Goal: Task Accomplishment & Management: Complete application form

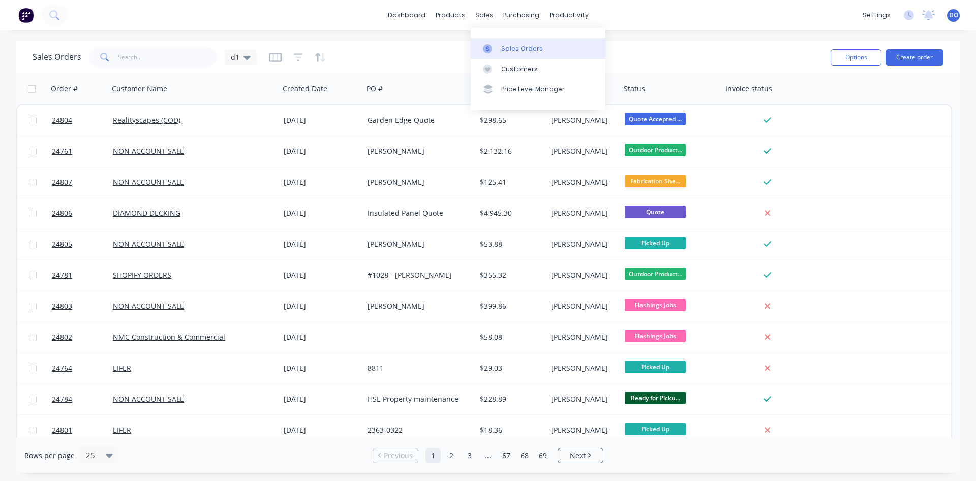
click at [523, 52] on div "Sales Orders" at bounding box center [522, 48] width 42 height 9
click at [139, 62] on input "text" at bounding box center [167, 57] width 99 height 20
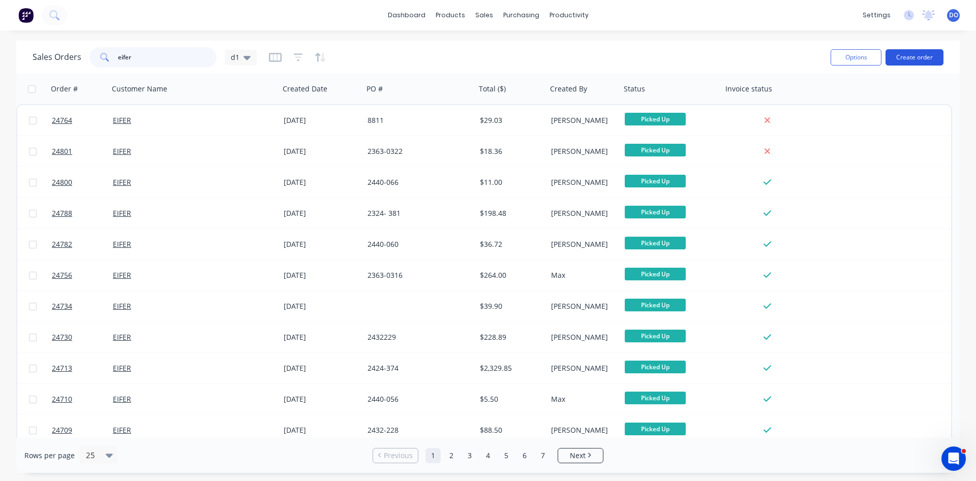
type input "eifer"
click at [906, 57] on button "Create order" at bounding box center [915, 57] width 58 height 16
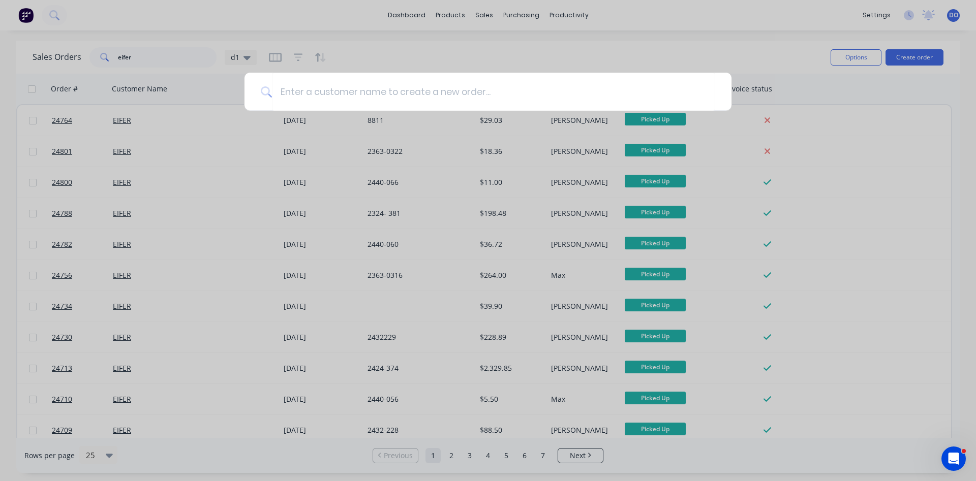
click at [169, 58] on div at bounding box center [488, 240] width 976 height 481
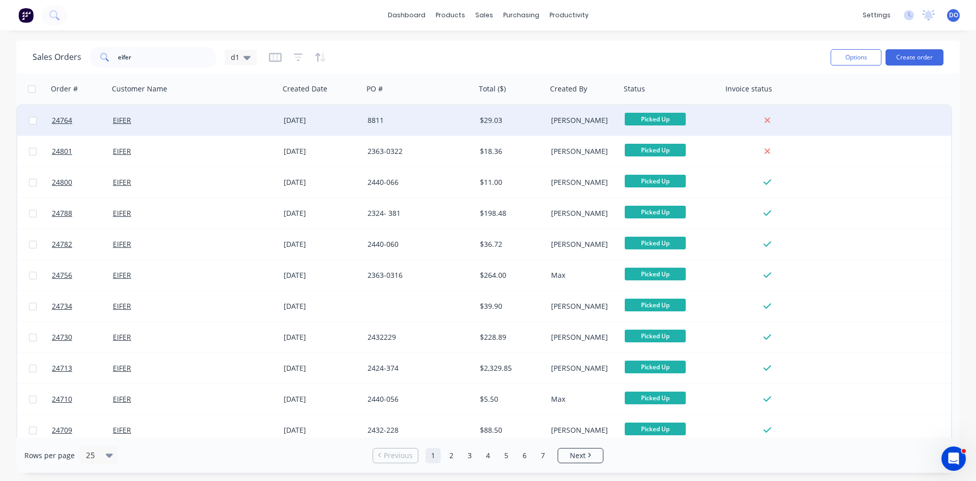
click at [350, 126] on div "[DATE]" at bounding box center [322, 120] width 84 height 31
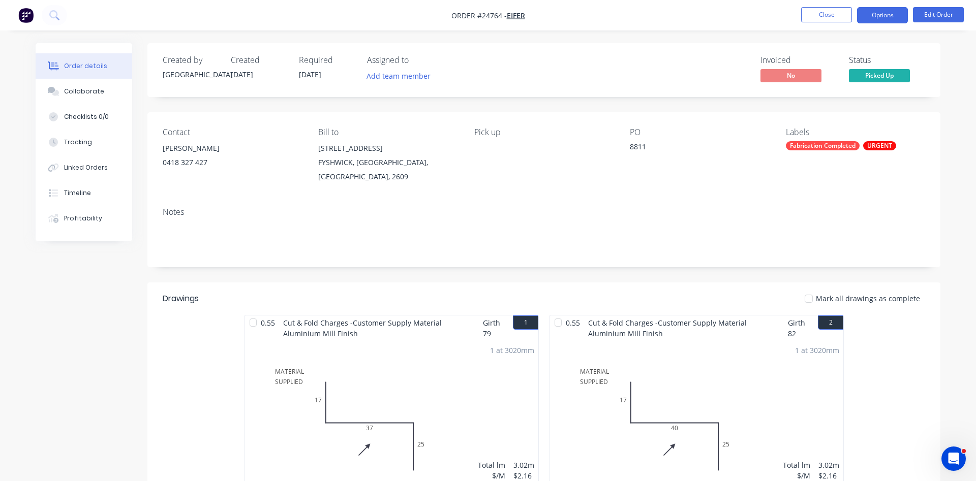
click at [882, 18] on button "Options" at bounding box center [882, 15] width 51 height 16
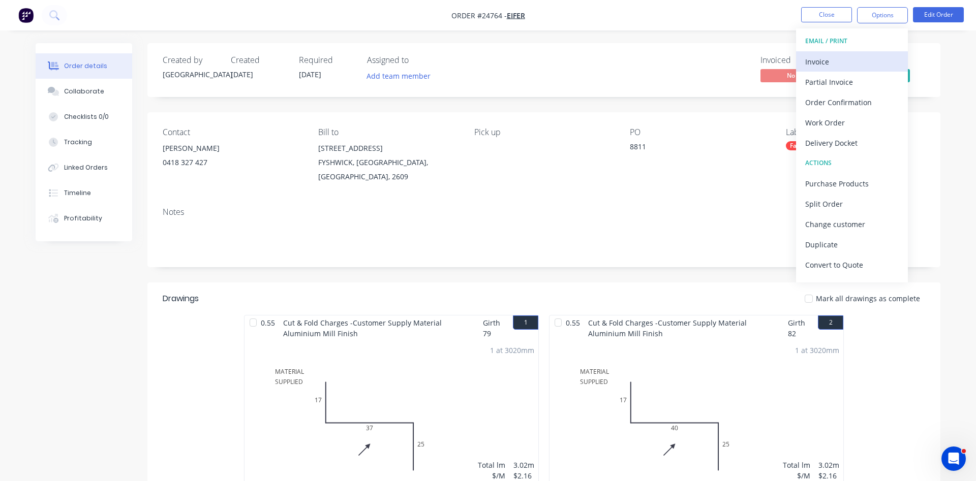
click at [813, 62] on div "Invoice" at bounding box center [852, 61] width 94 height 15
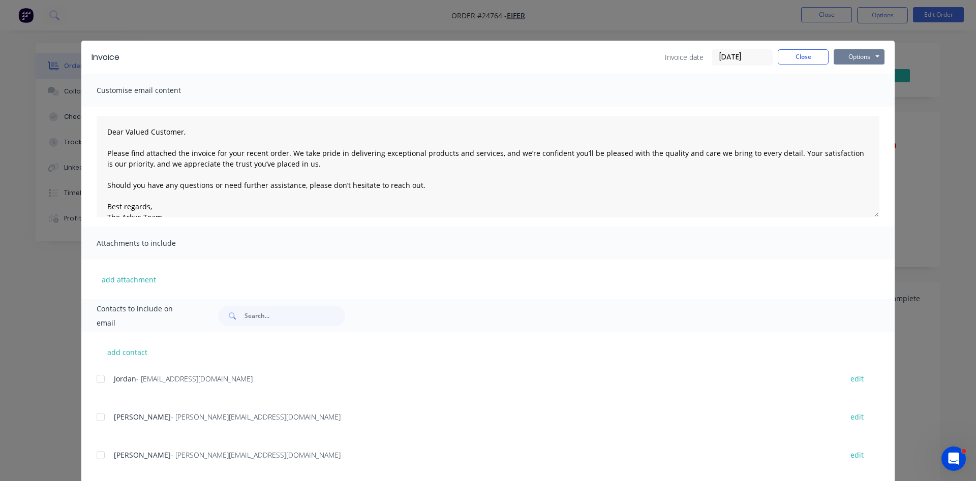
click at [872, 49] on button "Options" at bounding box center [859, 56] width 51 height 15
click at [857, 88] on button "Print" at bounding box center [866, 91] width 65 height 17
click at [797, 54] on button "Close" at bounding box center [803, 56] width 51 height 15
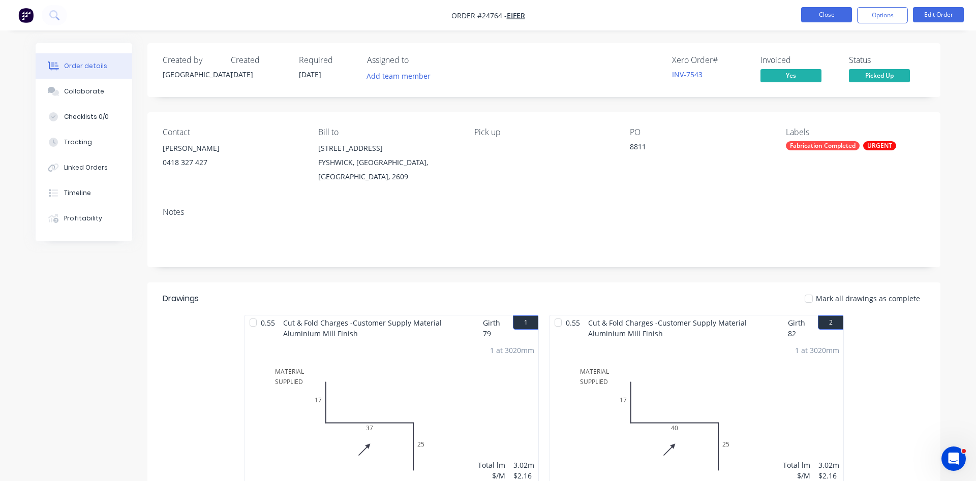
click at [830, 19] on button "Close" at bounding box center [826, 14] width 51 height 15
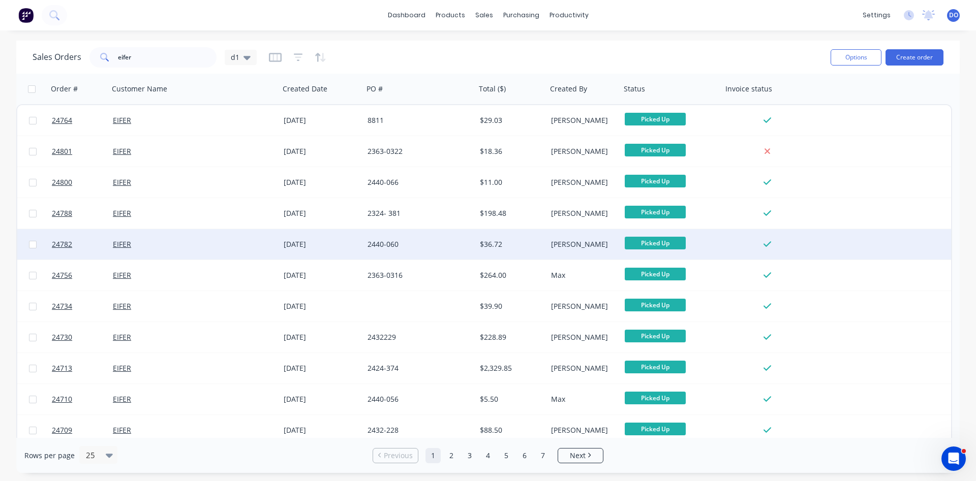
click at [398, 244] on div "2440-060" at bounding box center [417, 244] width 99 height 10
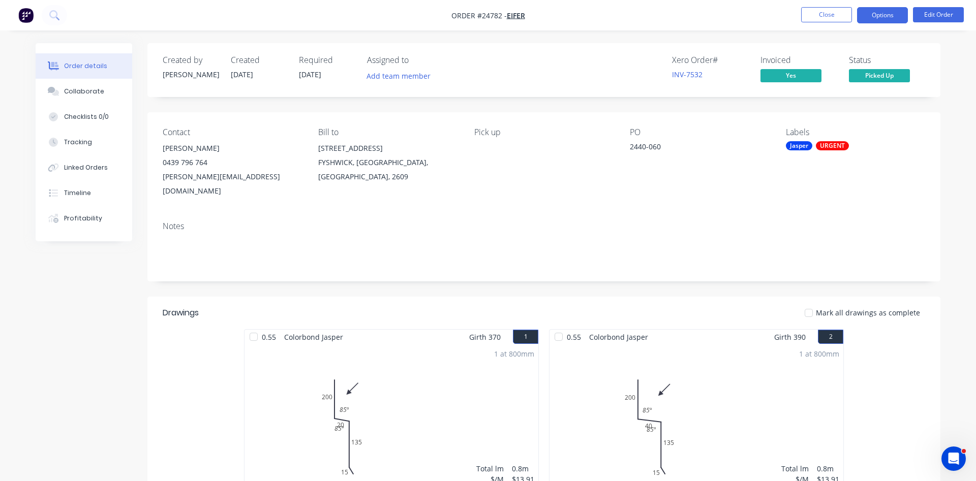
click at [876, 11] on button "Options" at bounding box center [882, 15] width 51 height 16
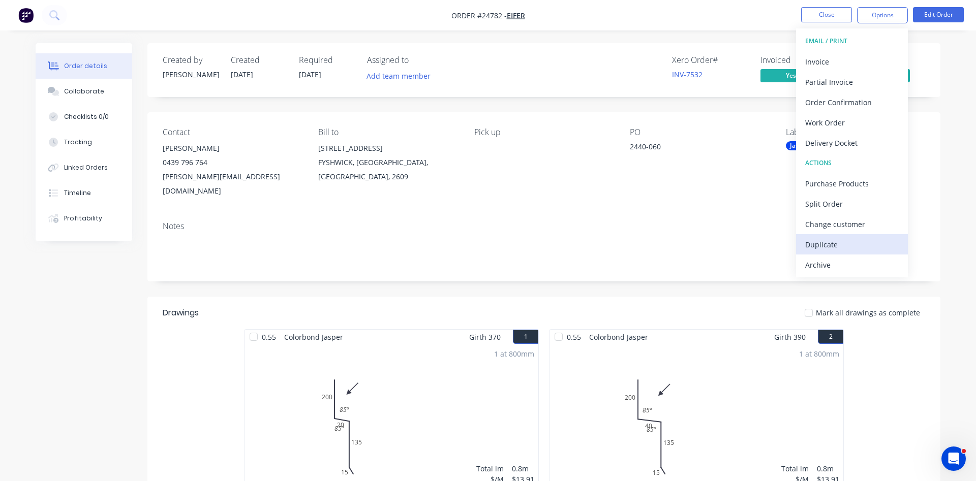
click at [823, 243] on div "Duplicate" at bounding box center [852, 244] width 94 height 15
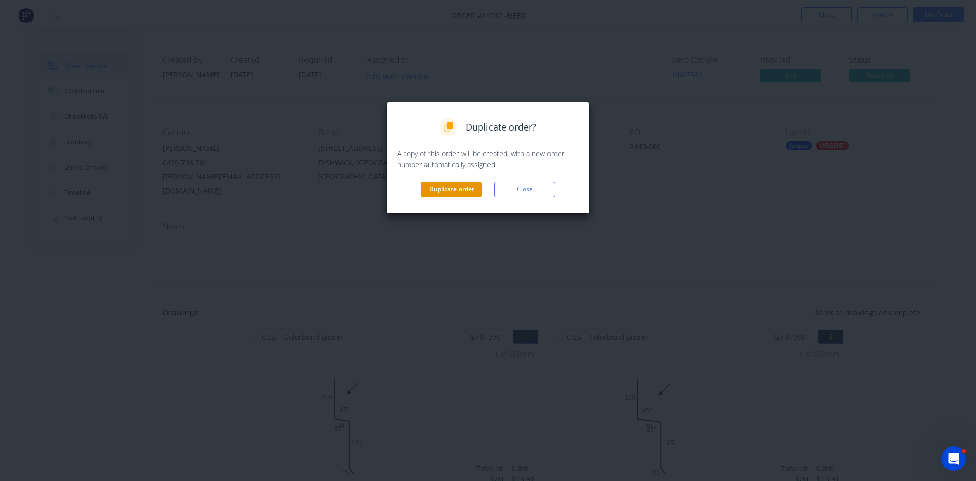
click at [448, 189] on button "Duplicate order" at bounding box center [451, 189] width 61 height 15
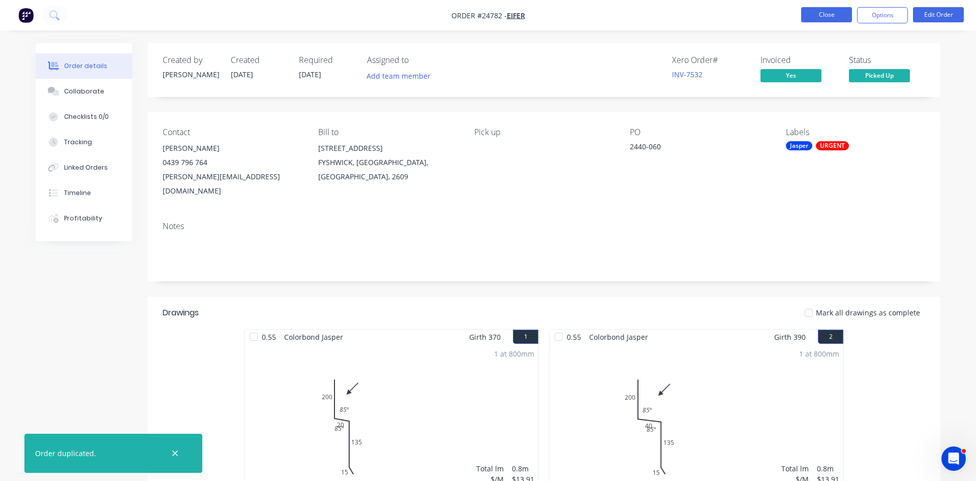
click at [814, 20] on button "Close" at bounding box center [826, 14] width 51 height 15
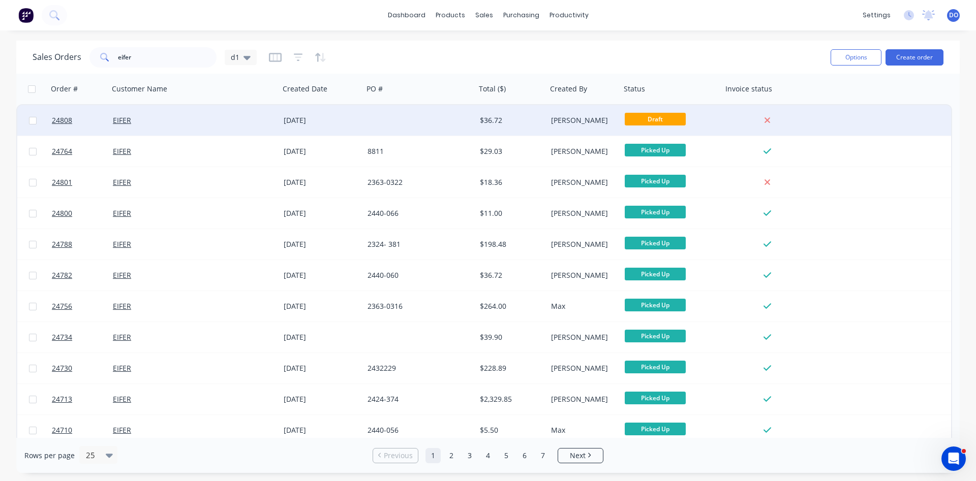
click at [484, 123] on div "$36.72" at bounding box center [510, 120] width 60 height 10
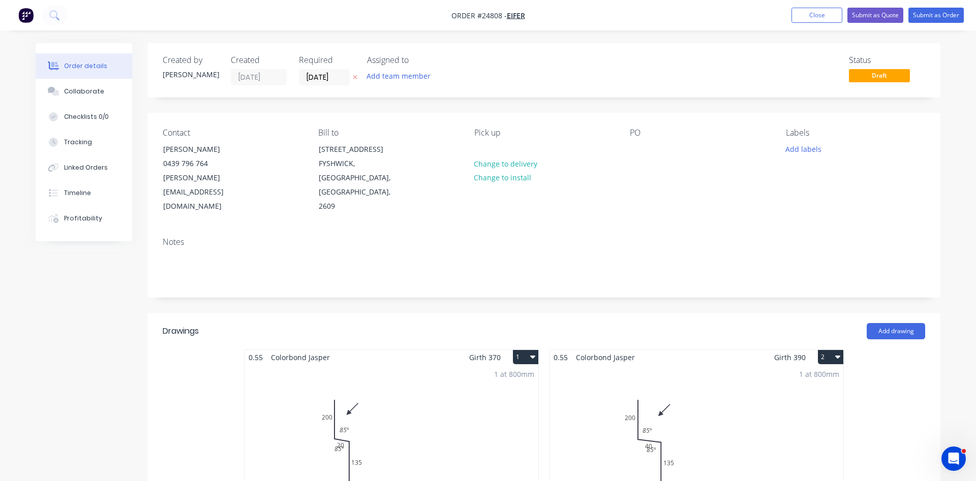
click at [526, 350] on button "1" at bounding box center [525, 357] width 25 height 14
click at [490, 415] on div "Delete" at bounding box center [490, 422] width 78 height 15
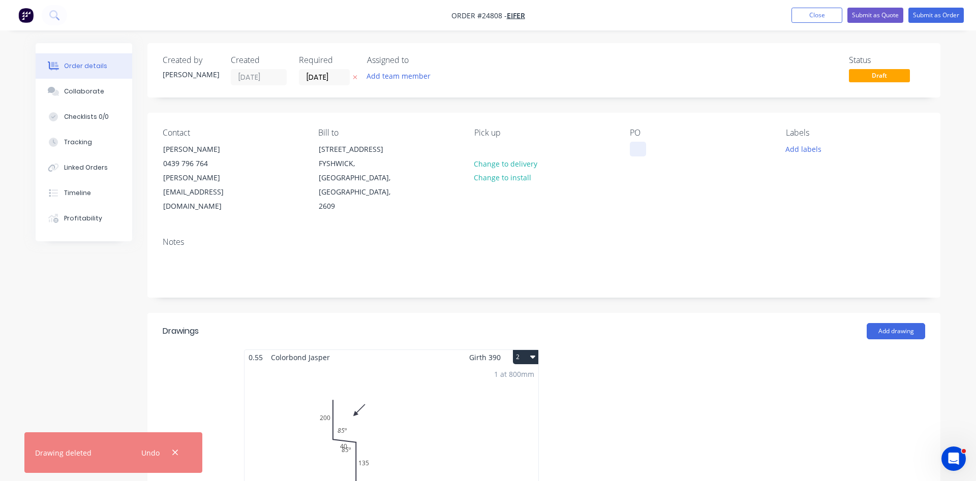
click at [630, 144] on div at bounding box center [638, 149] width 16 height 15
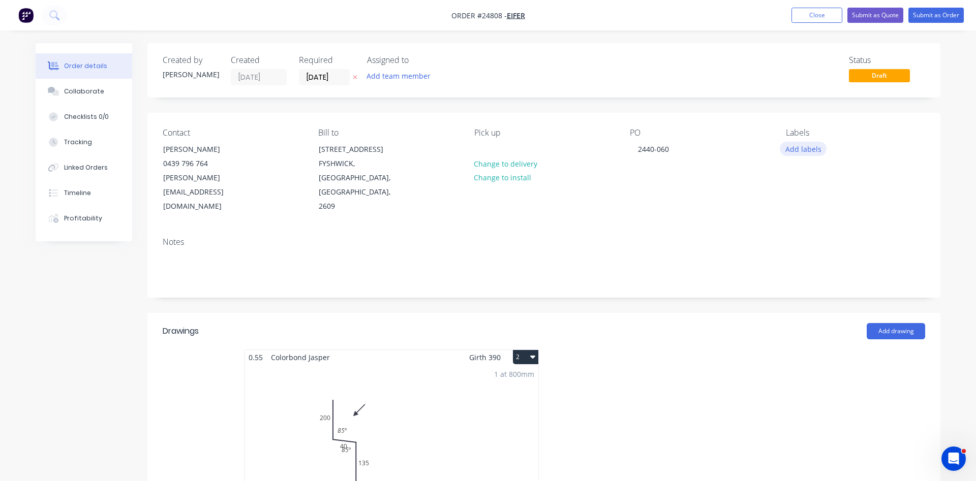
click at [805, 150] on button "Add labels" at bounding box center [803, 149] width 47 height 14
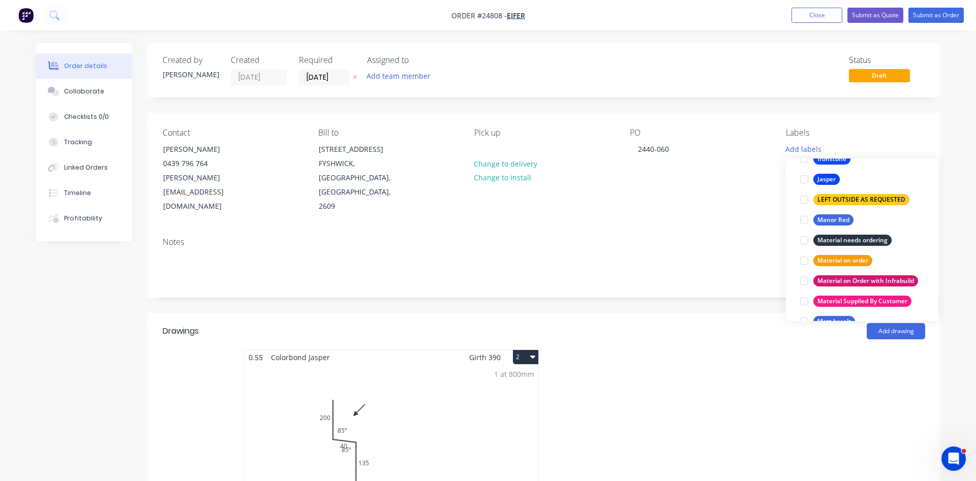
scroll to position [1159, 0]
click at [804, 179] on div at bounding box center [804, 179] width 20 height 20
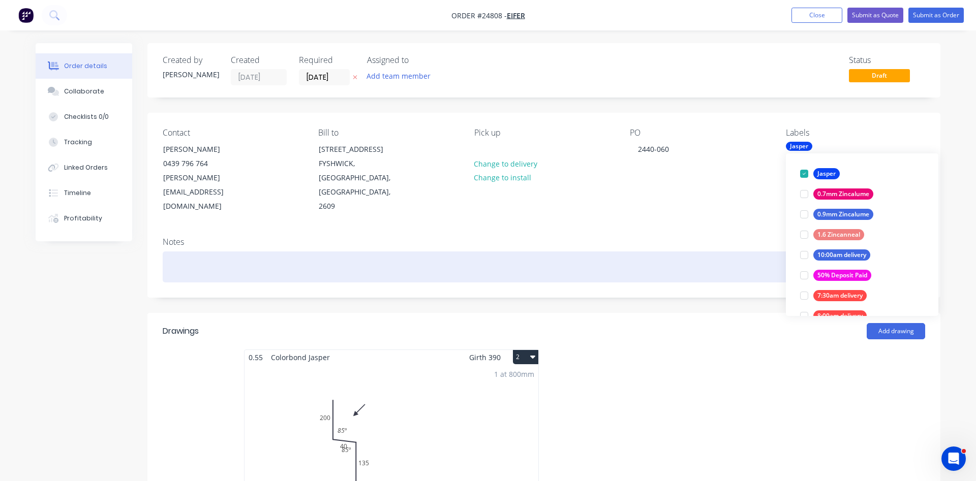
click at [718, 252] on div at bounding box center [544, 267] width 763 height 31
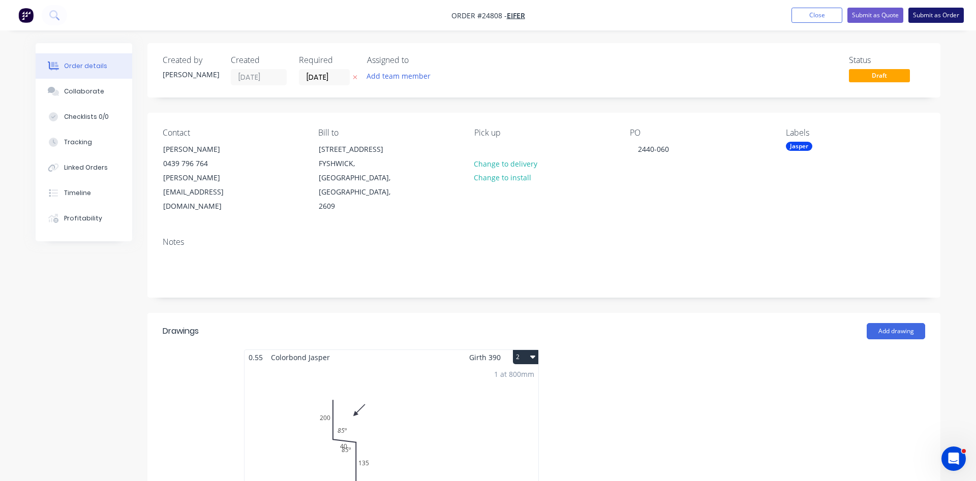
click at [944, 17] on button "Submit as Order" at bounding box center [936, 15] width 55 height 15
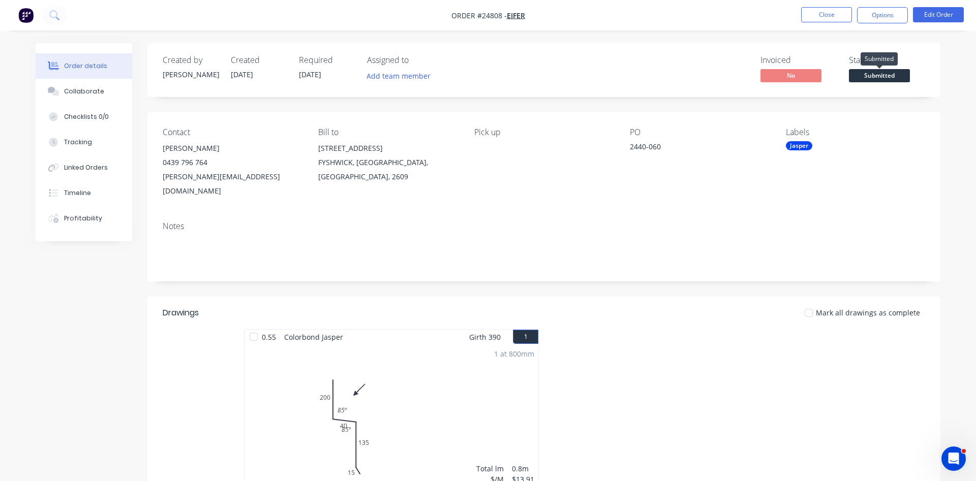
click at [880, 77] on span "Submitted" at bounding box center [879, 75] width 61 height 13
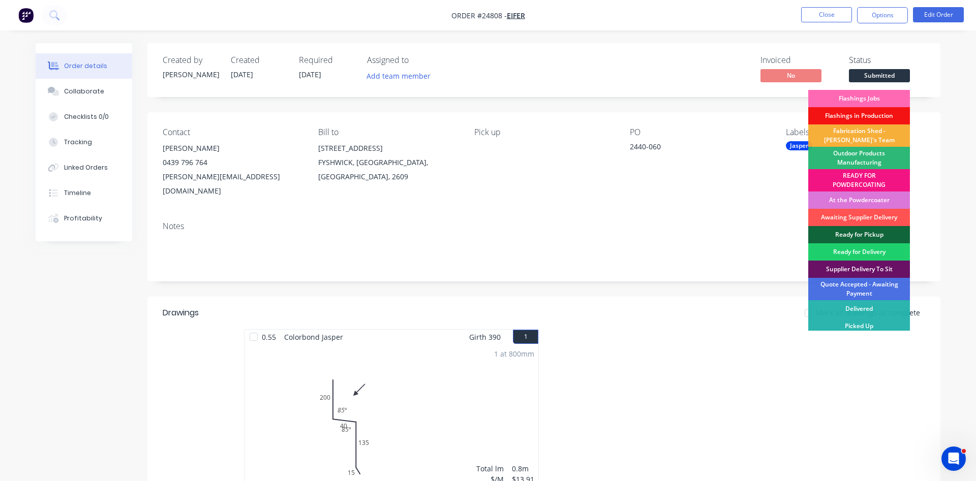
click at [864, 99] on div "Flashings Jobs" at bounding box center [859, 98] width 102 height 17
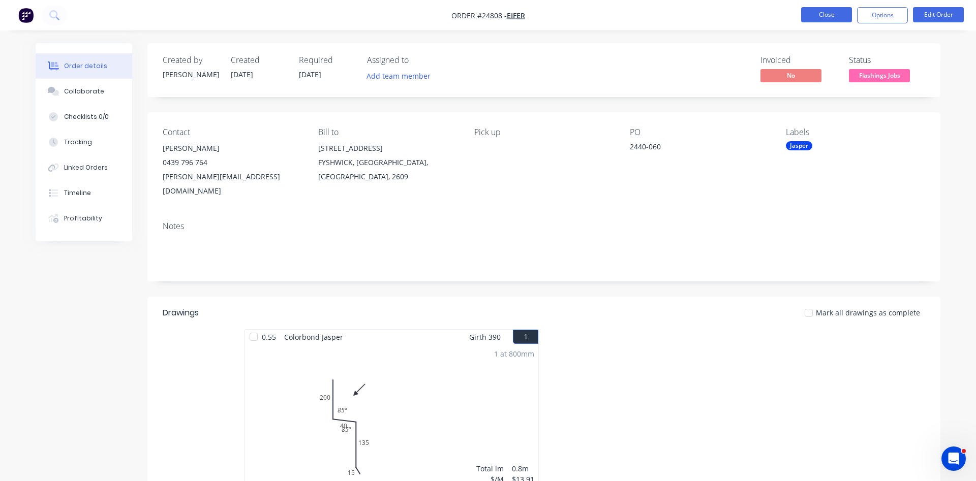
click at [818, 14] on button "Close" at bounding box center [826, 14] width 51 height 15
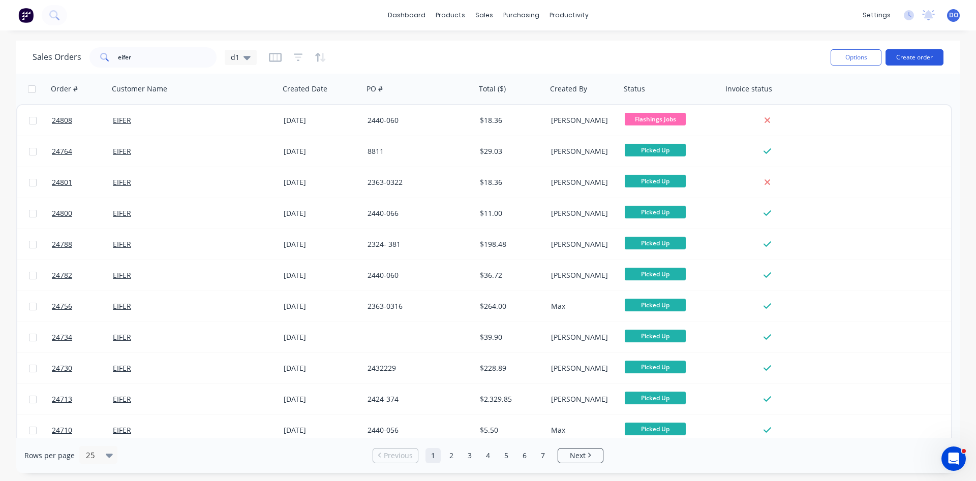
click at [906, 54] on button "Create order" at bounding box center [915, 57] width 58 height 16
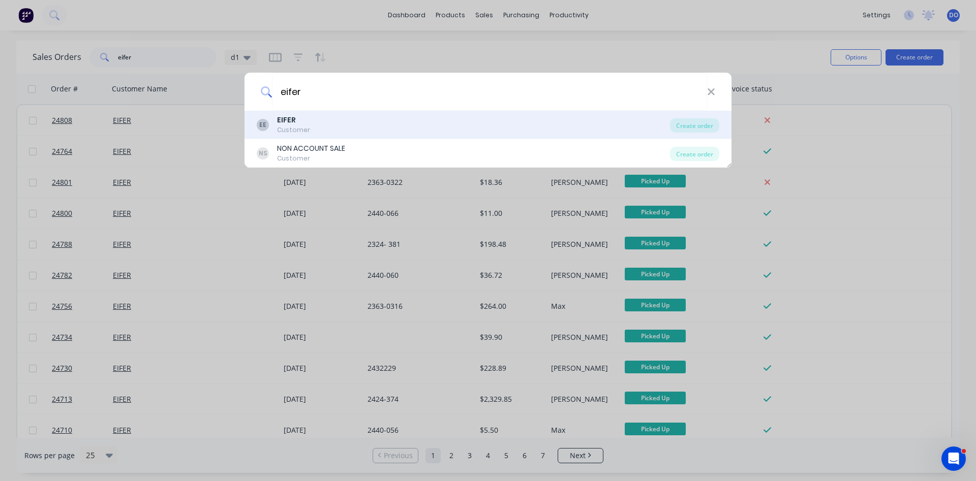
type input "eifer"
click at [317, 131] on div "EE EIFER Customer" at bounding box center [463, 125] width 413 height 20
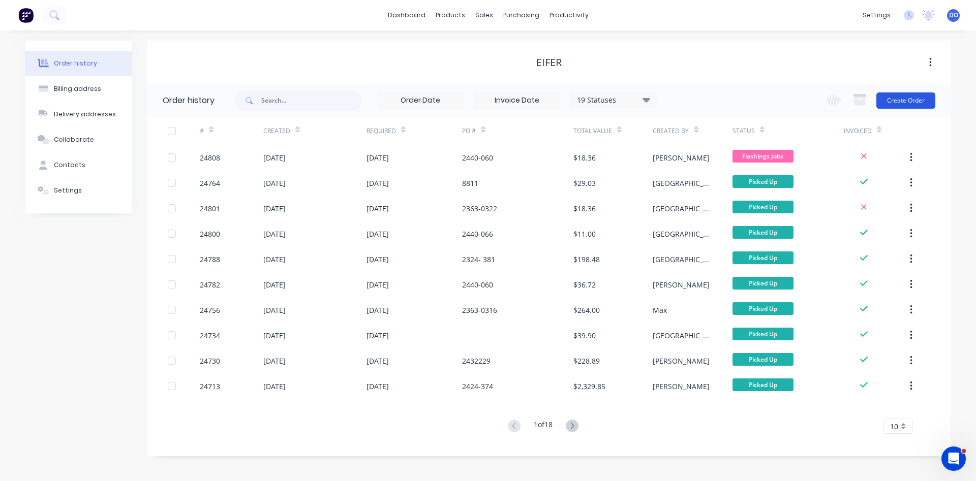
click at [907, 97] on button "Create Order" at bounding box center [905, 101] width 59 height 16
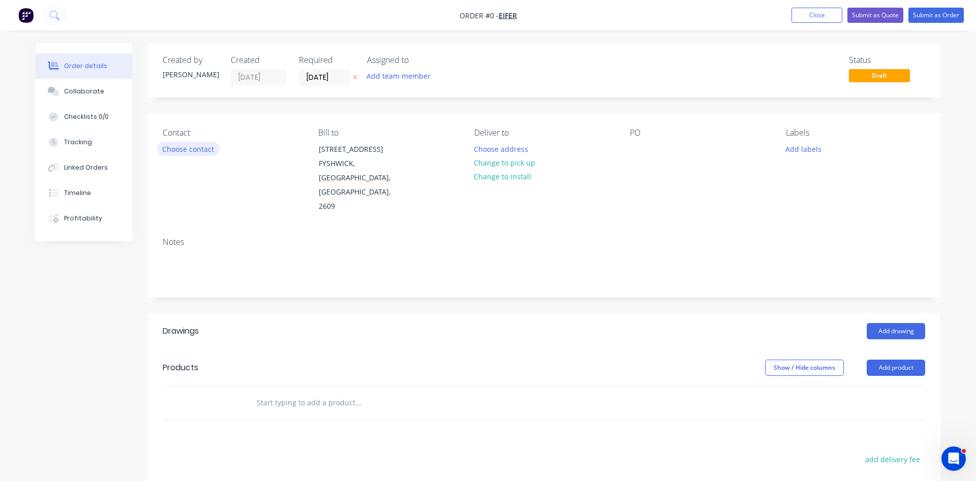
click at [186, 150] on button "Choose contact" at bounding box center [188, 149] width 63 height 14
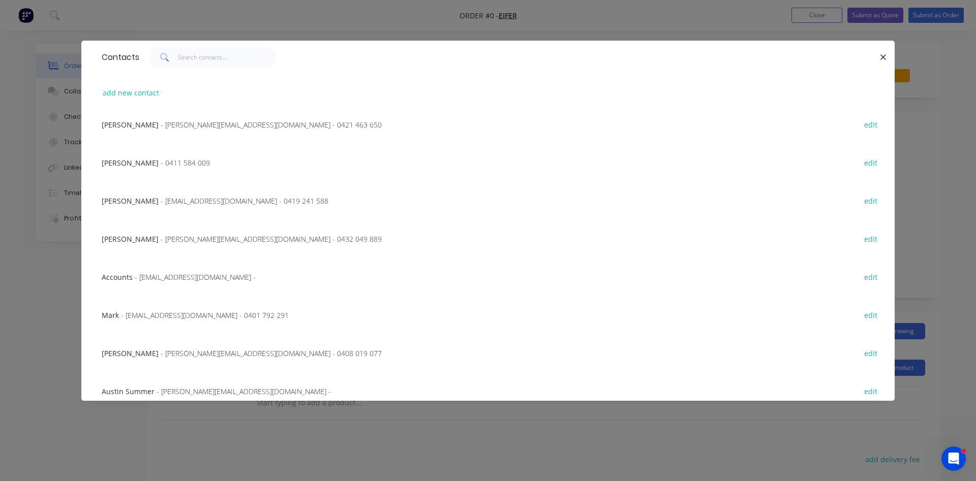
scroll to position [232, 0]
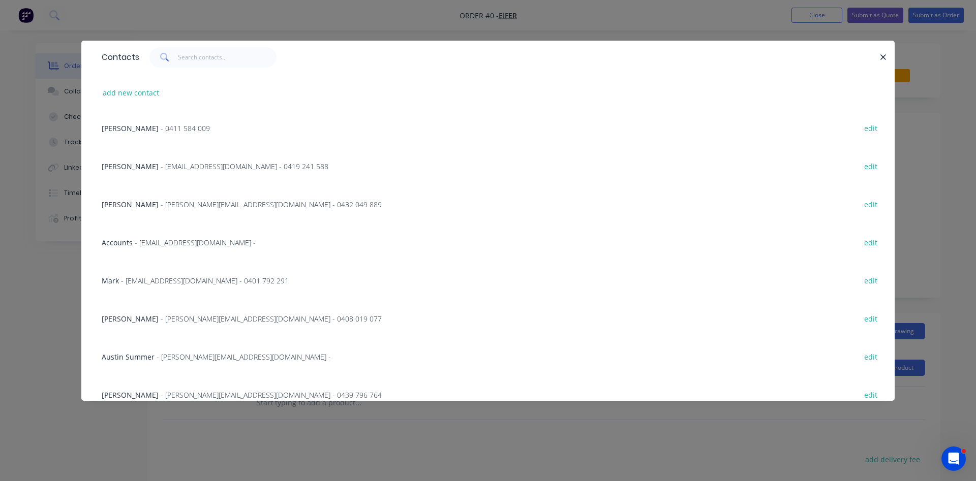
click at [173, 318] on span "- andrew@eifer.com.au - 0408 019 077" at bounding box center [271, 319] width 221 height 10
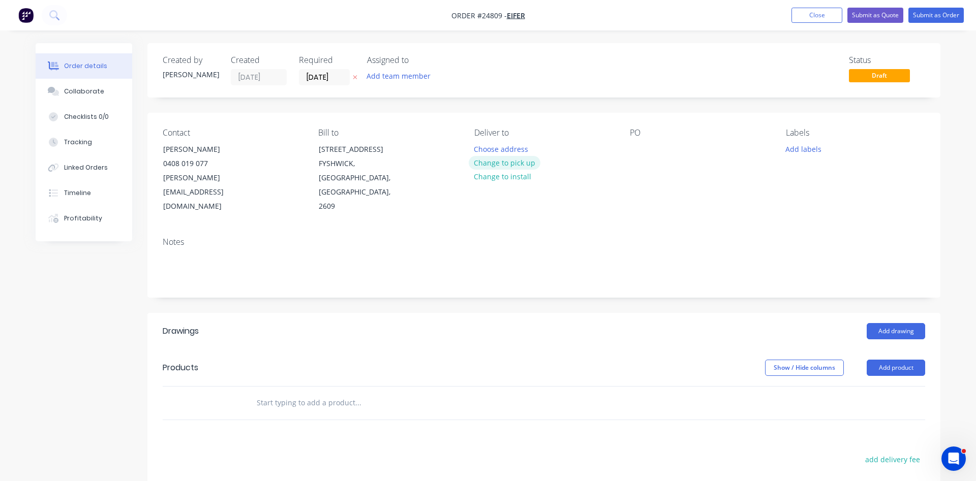
click at [507, 160] on button "Change to pick up" at bounding box center [505, 163] width 72 height 14
click at [642, 148] on div at bounding box center [638, 149] width 16 height 15
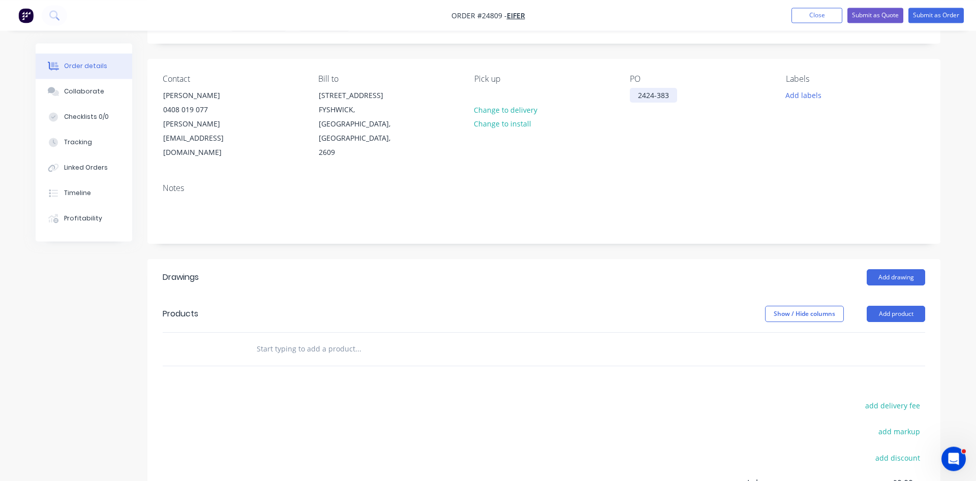
scroll to position [52, 0]
click at [646, 95] on div "2424-383" at bounding box center [653, 97] width 47 height 15
click at [903, 271] on button "Add drawing" at bounding box center [896, 279] width 58 height 16
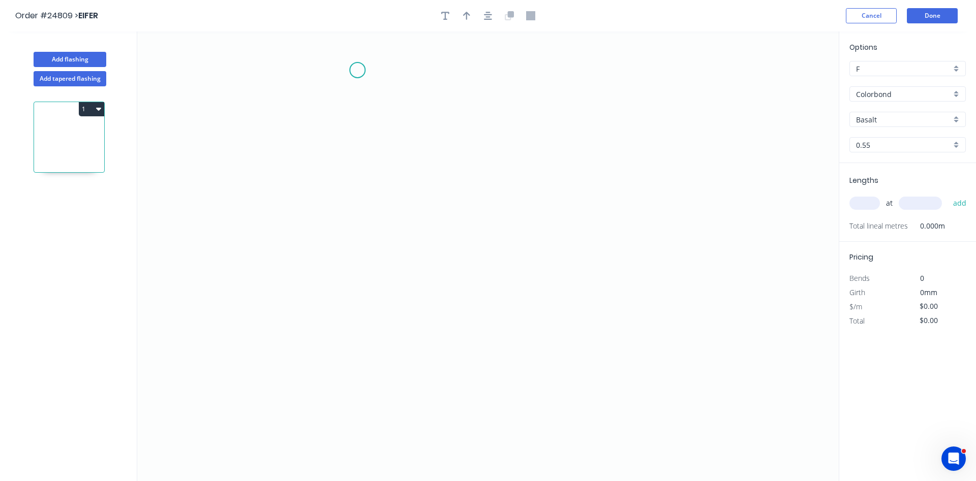
click at [357, 70] on icon "0" at bounding box center [488, 257] width 702 height 450
click at [353, 172] on icon "0" at bounding box center [488, 257] width 702 height 450
click at [517, 217] on icon "0 ?" at bounding box center [488, 257] width 702 height 450
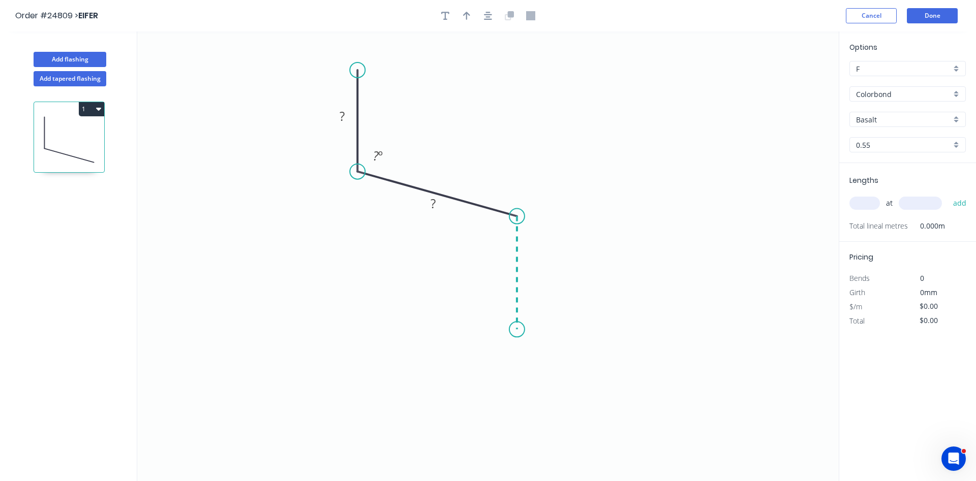
click at [520, 330] on icon "0 ? ? ? º" at bounding box center [488, 257] width 702 height 450
click at [555, 360] on div "Crush & Fold" at bounding box center [571, 364] width 102 height 21
click at [543, 359] on div "Flip bend" at bounding box center [564, 364] width 102 height 21
drag, startPoint x: 553, startPoint y: 312, endPoint x: 504, endPoint y: 326, distance: 51.0
click at [504, 326] on rect at bounding box center [490, 326] width 41 height 21
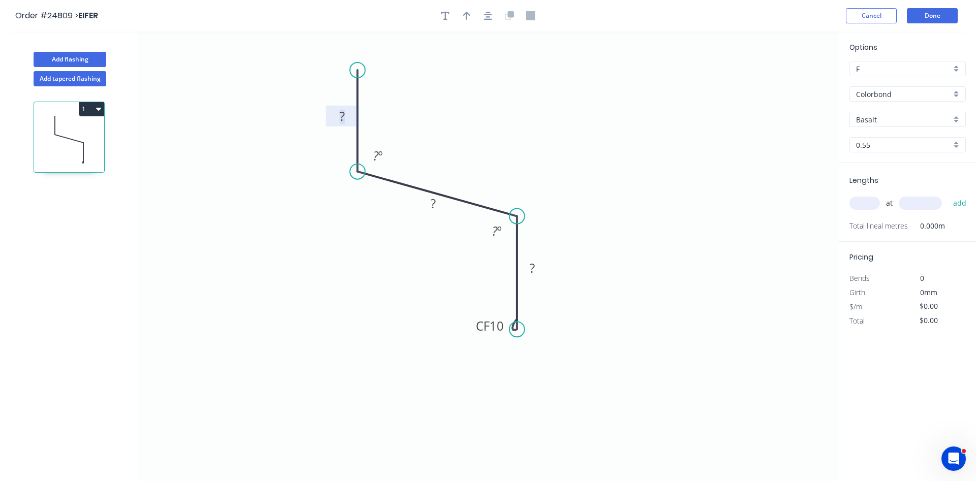
click at [348, 120] on rect at bounding box center [342, 117] width 20 height 14
click at [429, 205] on rect at bounding box center [433, 205] width 20 height 14
type input "$10.02"
drag, startPoint x: 460, startPoint y: 18, endPoint x: 465, endPoint y: 15, distance: 5.7
click at [465, 15] on button "button" at bounding box center [466, 15] width 15 height 15
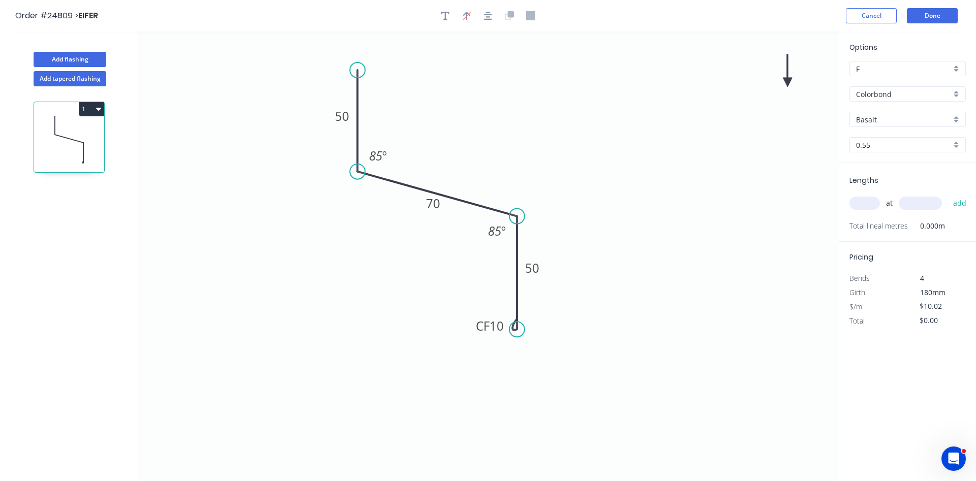
click at [786, 78] on icon at bounding box center [787, 70] width 9 height 33
drag, startPoint x: 786, startPoint y: 78, endPoint x: 675, endPoint y: 110, distance: 115.7
click at [675, 110] on icon "0 50 70 CF 10 50 85 º 85 º" at bounding box center [488, 257] width 702 height 450
drag, startPoint x: 789, startPoint y: 79, endPoint x: 621, endPoint y: 161, distance: 187.1
click at [450, 169] on icon at bounding box center [457, 159] width 29 height 29
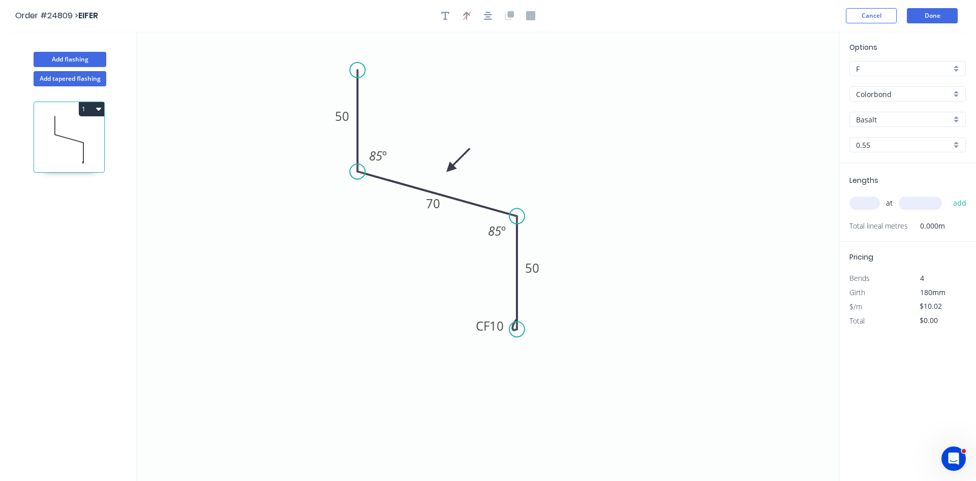
click at [926, 121] on input "Basalt" at bounding box center [903, 119] width 95 height 11
click at [919, 174] on div "Monument" at bounding box center [907, 179] width 115 height 18
type input "Monument"
click at [868, 200] on input "text" at bounding box center [865, 203] width 31 height 13
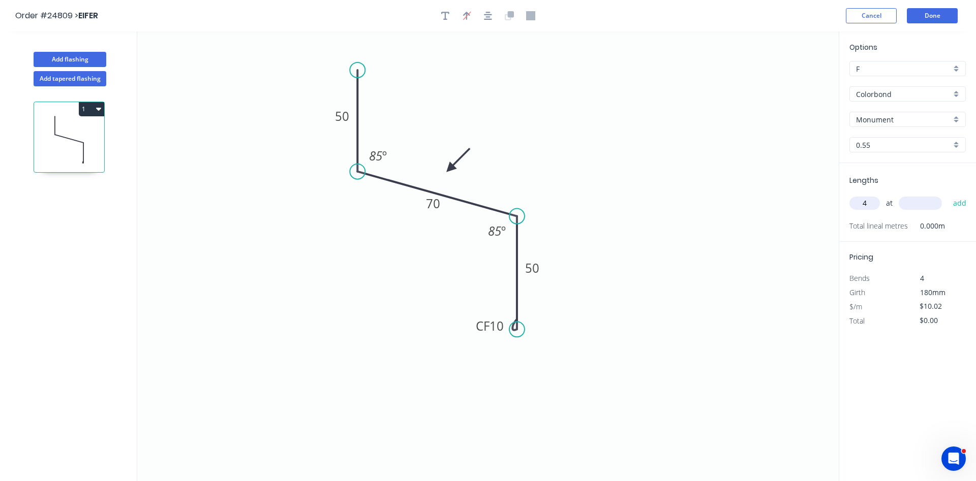
type input "4"
type input "2600"
click at [948, 195] on button "add" at bounding box center [960, 203] width 24 height 17
click at [91, 110] on button "1" at bounding box center [91, 109] width 25 height 14
click at [67, 132] on div "Duplicate" at bounding box center [56, 134] width 78 height 15
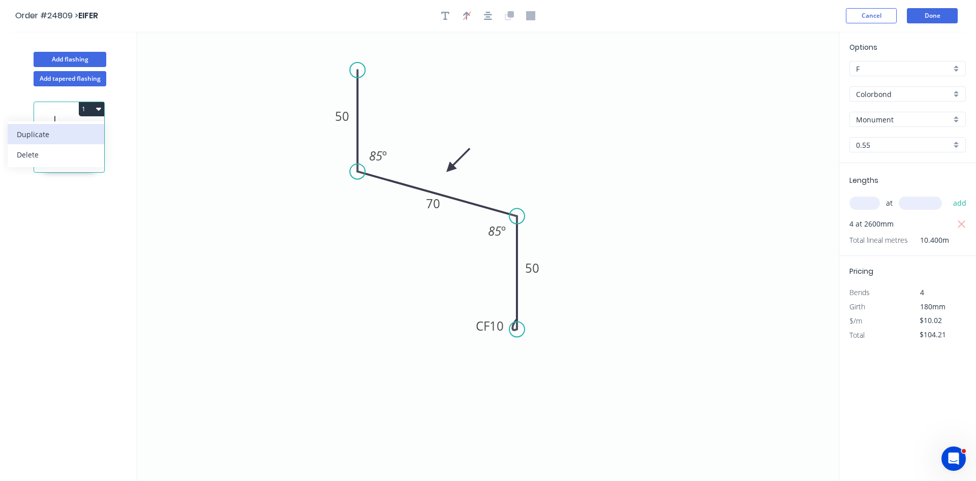
type input "$0.00"
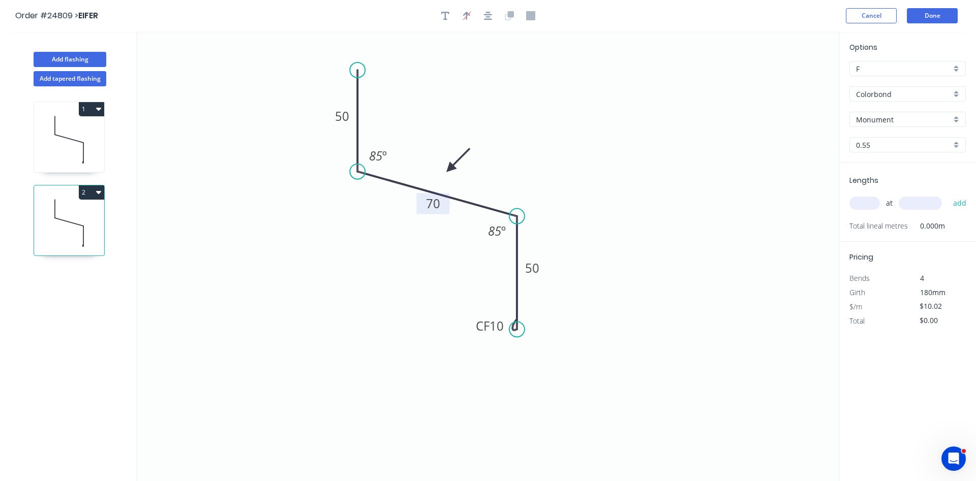
click at [427, 205] on tspan "70" at bounding box center [433, 203] width 14 height 17
click at [856, 207] on input "text" at bounding box center [865, 203] width 31 height 13
type input "4"
type input "2600"
click at [948, 195] on button "add" at bounding box center [960, 203] width 24 height 17
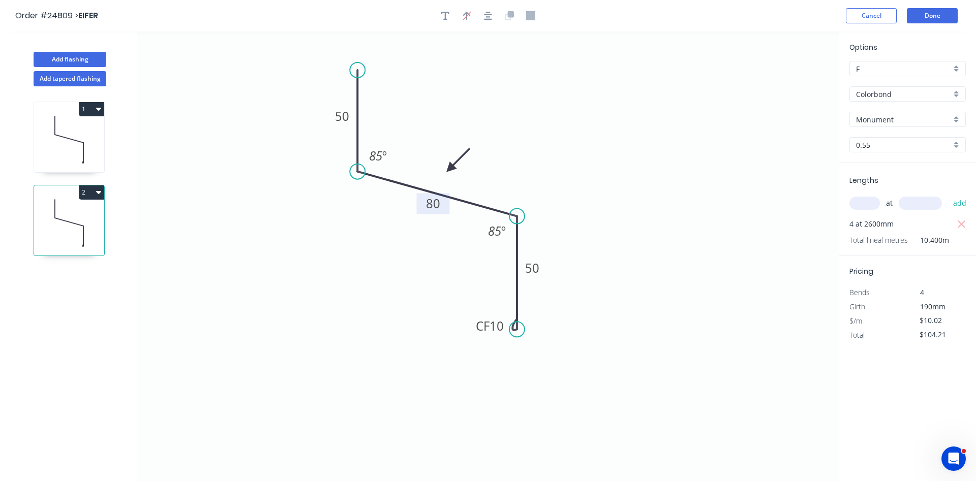
click at [96, 194] on button "2" at bounding box center [91, 193] width 25 height 14
click at [31, 221] on div "Duplicate" at bounding box center [56, 217] width 78 height 15
type input "$0.00"
click at [428, 198] on tspan "80" at bounding box center [433, 203] width 14 height 17
drag, startPoint x: 855, startPoint y: 199, endPoint x: 863, endPoint y: 176, distance: 24.0
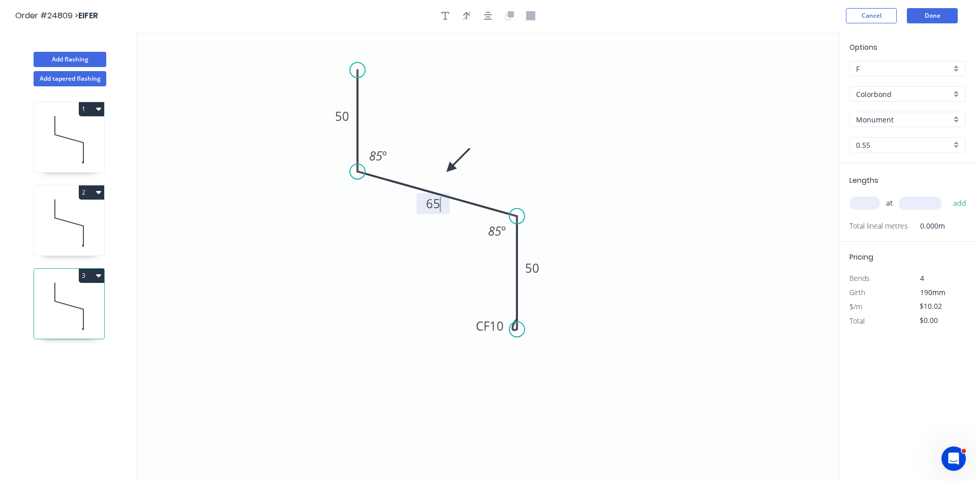
click at [855, 198] on input "text" at bounding box center [865, 203] width 31 height 13
type input "4"
type input "2600"
click at [948, 195] on button "add" at bounding box center [960, 203] width 24 height 17
click at [90, 278] on button "3" at bounding box center [91, 276] width 25 height 14
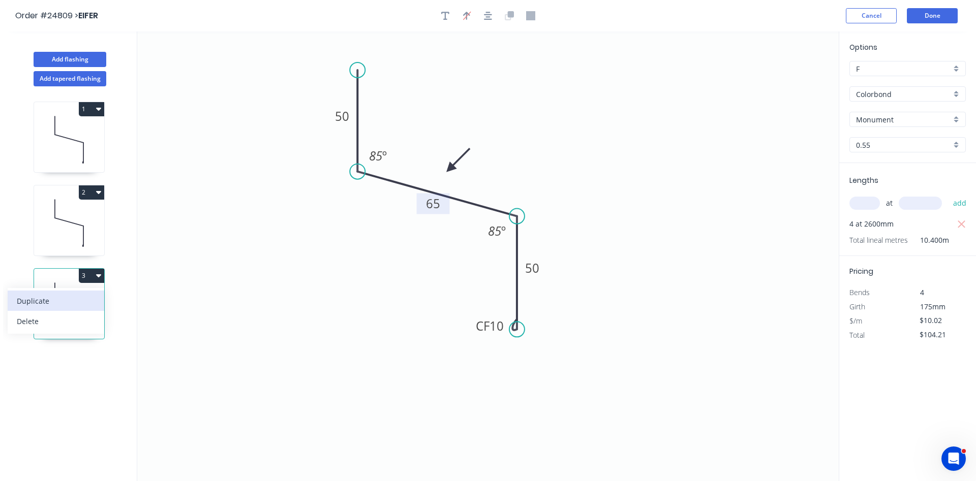
click at [58, 299] on div "Duplicate" at bounding box center [56, 301] width 78 height 15
type input "$0.00"
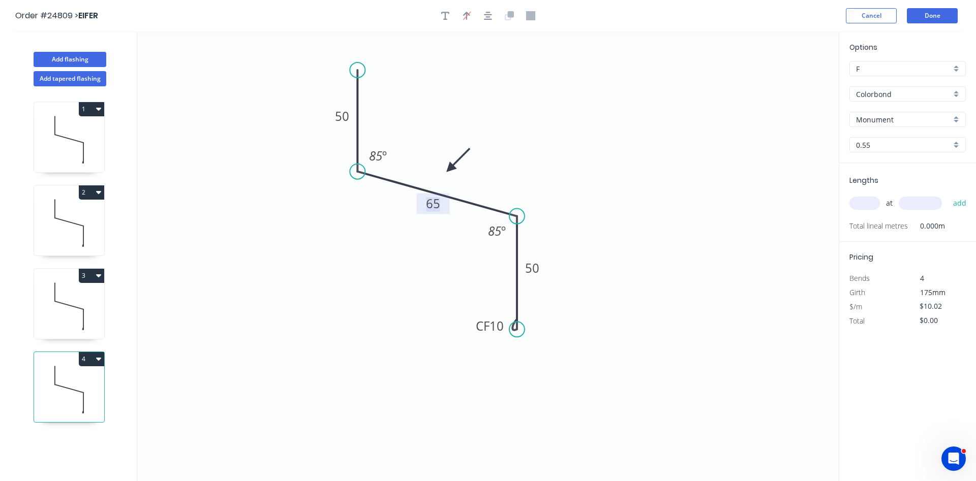
click at [431, 205] on tspan "65" at bounding box center [433, 203] width 14 height 17
click at [872, 205] on input "text" at bounding box center [865, 203] width 31 height 13
type input "4"
type input "2600"
click at [948, 195] on button "add" at bounding box center [960, 203] width 24 height 17
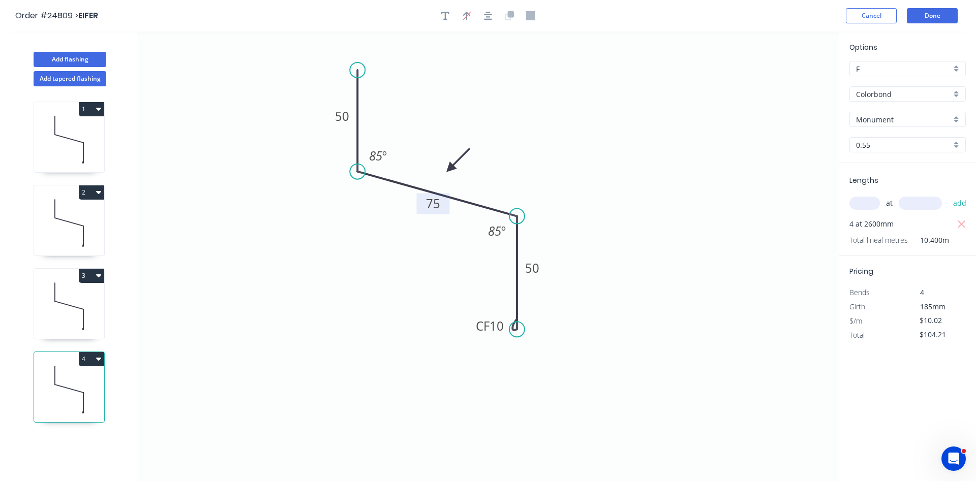
click at [95, 360] on button "4" at bounding box center [91, 359] width 25 height 14
click at [71, 385] on div "Duplicate" at bounding box center [56, 384] width 78 height 15
type input "$0.00"
click at [432, 210] on tspan "75" at bounding box center [433, 203] width 14 height 17
click at [864, 202] on input "text" at bounding box center [865, 203] width 31 height 13
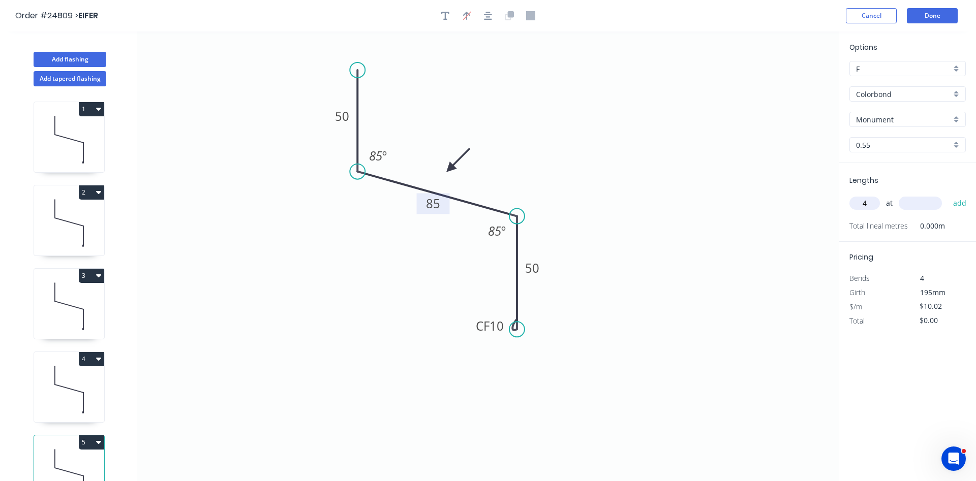
type input "4"
type input "2600"
click at [948, 195] on button "add" at bounding box center [960, 203] width 24 height 17
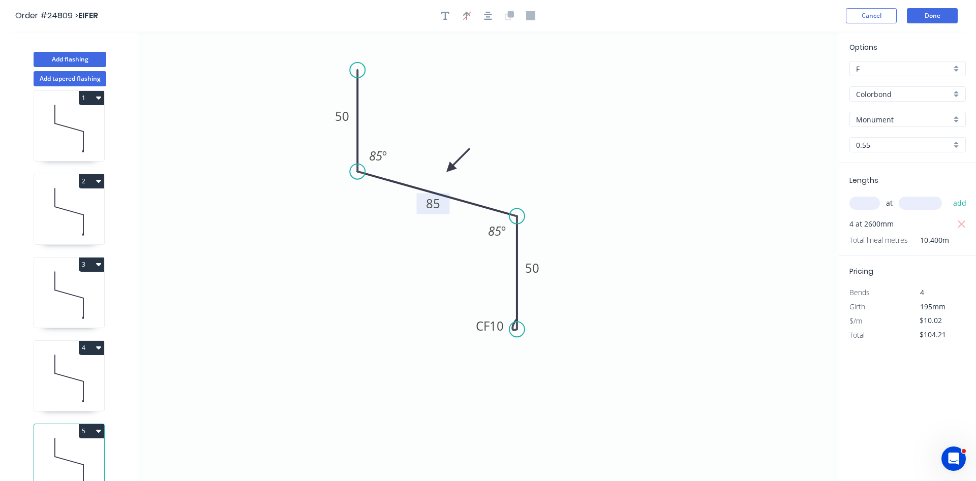
scroll to position [18, 0]
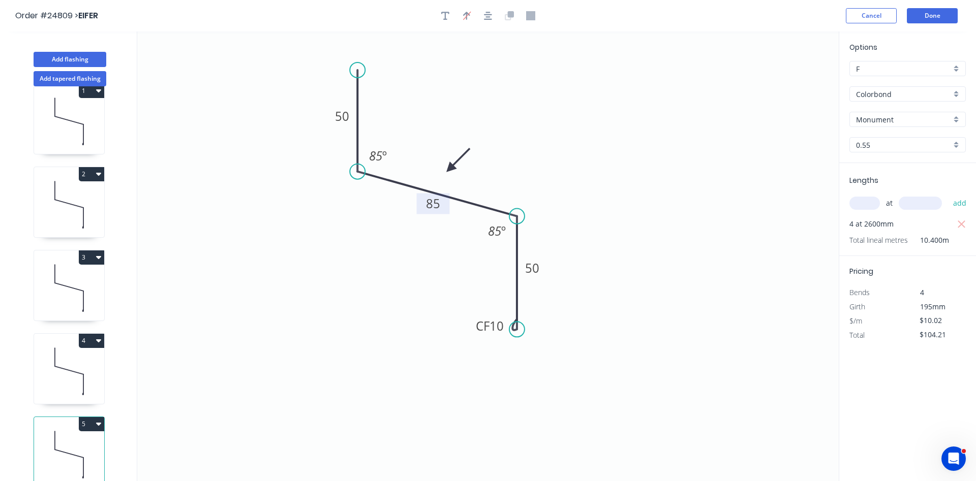
click at [92, 425] on button "5" at bounding box center [91, 424] width 25 height 14
click at [57, 446] on div "Duplicate" at bounding box center [56, 449] width 78 height 15
type input "$0.00"
click at [427, 202] on tspan "85" at bounding box center [433, 203] width 14 height 17
click at [857, 198] on input "text" at bounding box center [865, 203] width 31 height 13
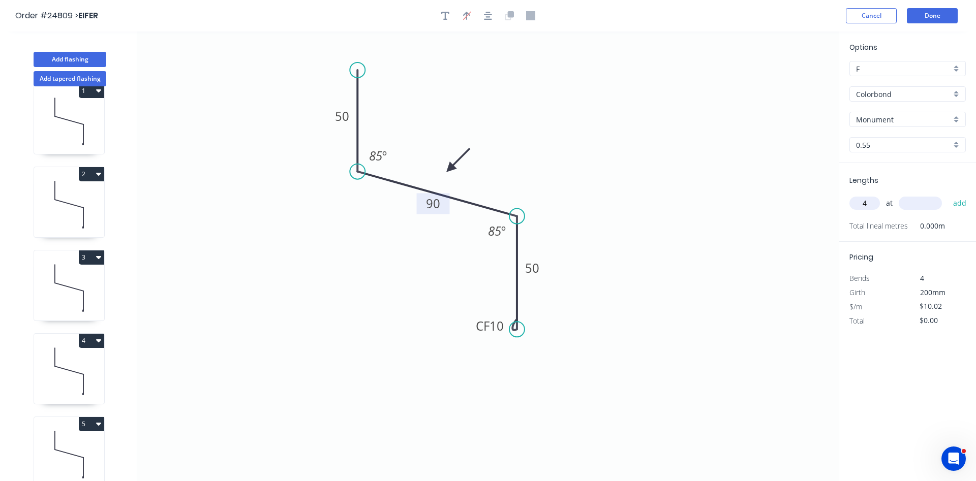
type input "4"
type input "2600"
click at [948, 195] on button "add" at bounding box center [960, 203] width 24 height 17
click at [92, 422] on button "6" at bounding box center [91, 424] width 25 height 14
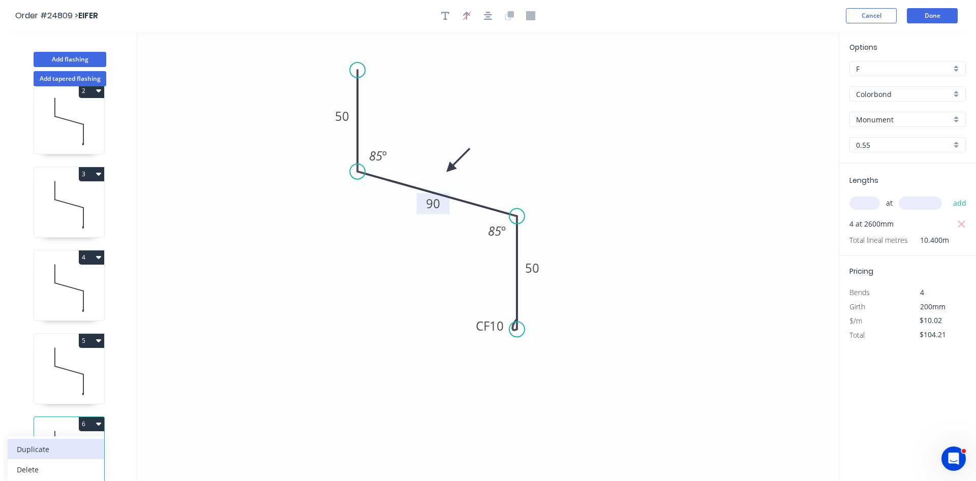
click at [54, 443] on div "Duplicate" at bounding box center [56, 449] width 78 height 15
type input "$0.00"
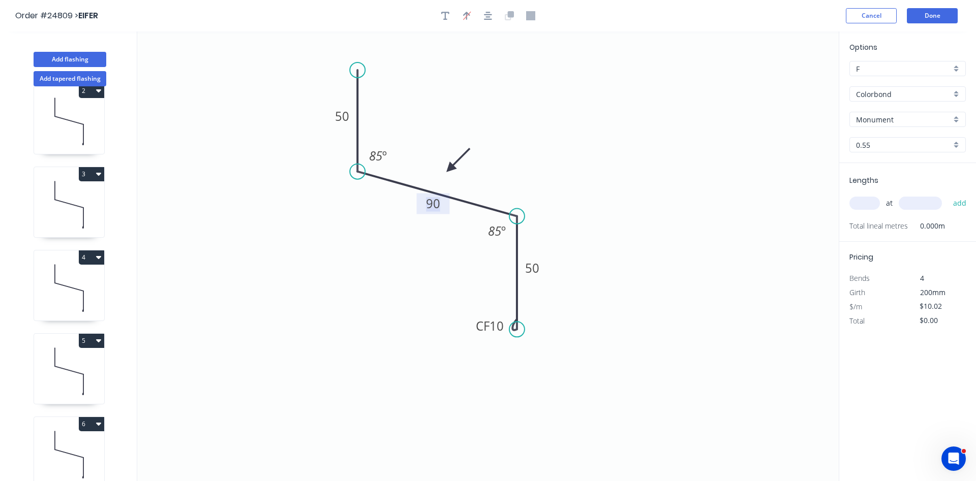
click at [436, 205] on tspan "90" at bounding box center [433, 203] width 14 height 17
drag, startPoint x: 855, startPoint y: 199, endPoint x: 899, endPoint y: 176, distance: 49.6
click at [864, 197] on input "text" at bounding box center [865, 203] width 31 height 13
type input "$12.49"
type input "2"
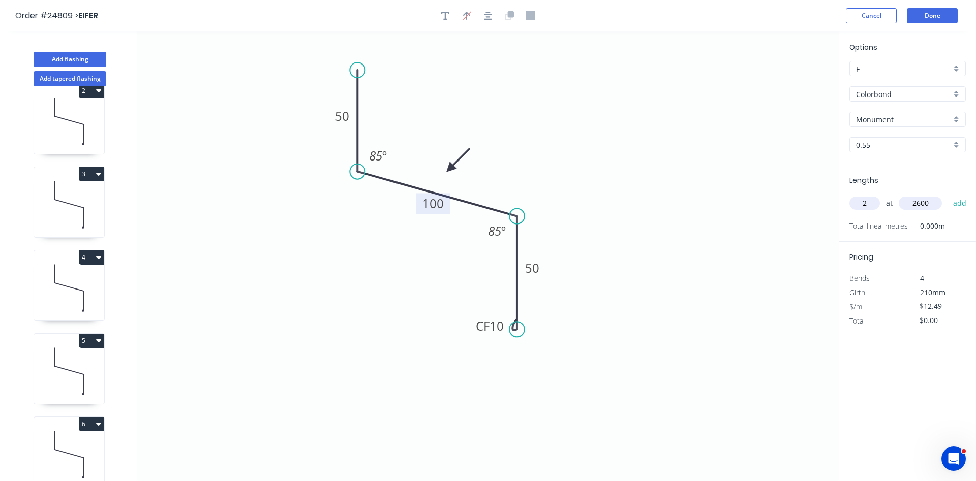
type input "2600"
click at [948, 195] on button "add" at bounding box center [960, 203] width 24 height 17
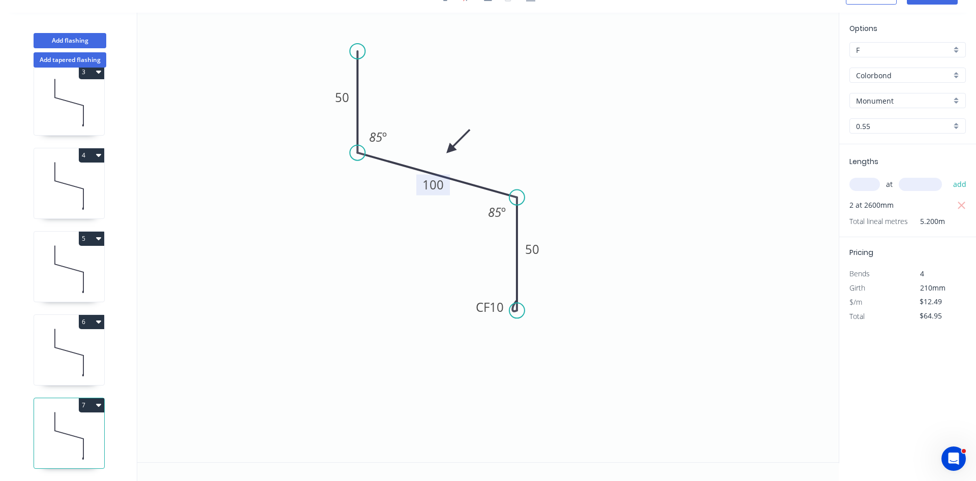
click at [92, 408] on button "7" at bounding box center [91, 406] width 25 height 14
click at [44, 431] on div "Duplicate" at bounding box center [56, 430] width 78 height 15
type input "$0.00"
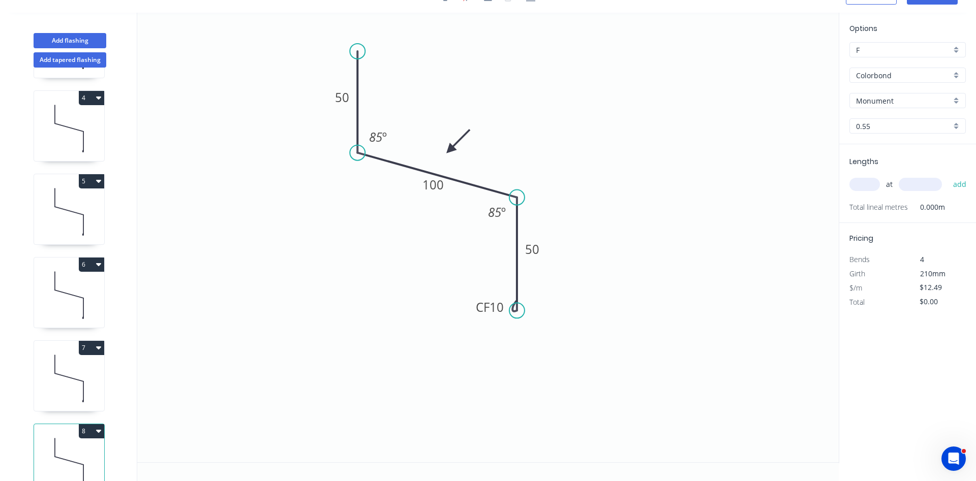
scroll to position [268, 0]
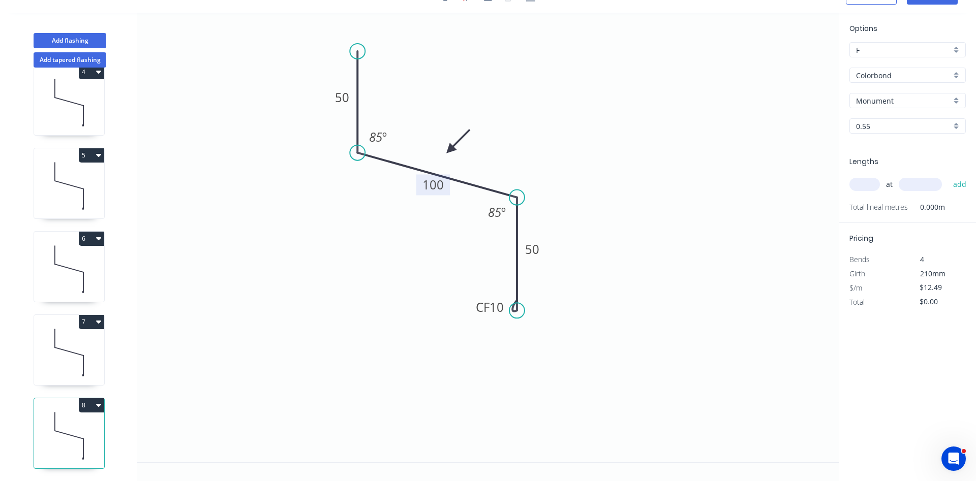
click at [436, 186] on tspan "100" at bounding box center [432, 184] width 21 height 17
click at [860, 186] on input "text" at bounding box center [865, 184] width 31 height 13
type input "2"
type input "2600"
click at [948, 176] on button "add" at bounding box center [960, 184] width 24 height 17
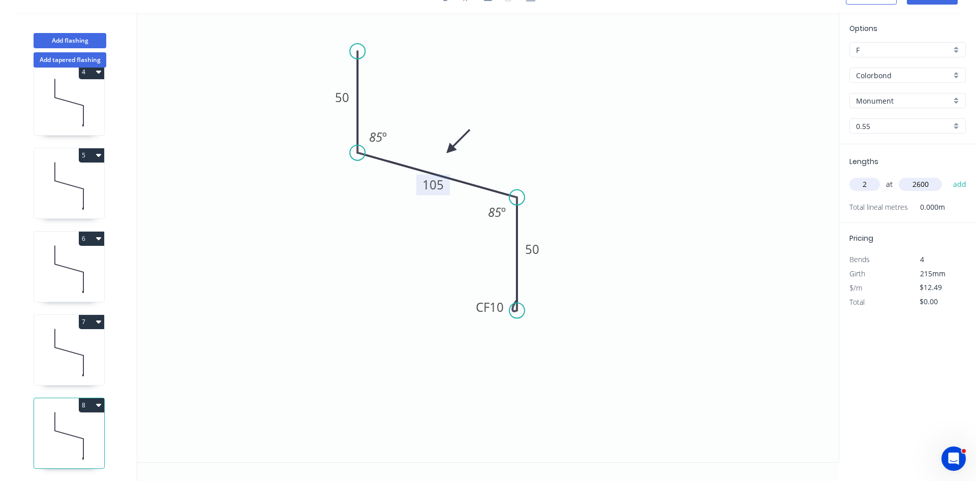
type input "$64.95"
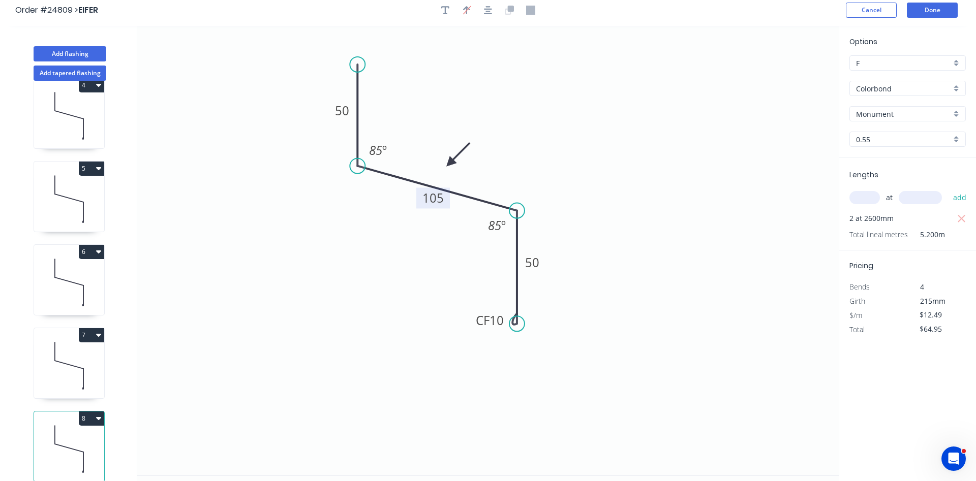
scroll to position [0, 0]
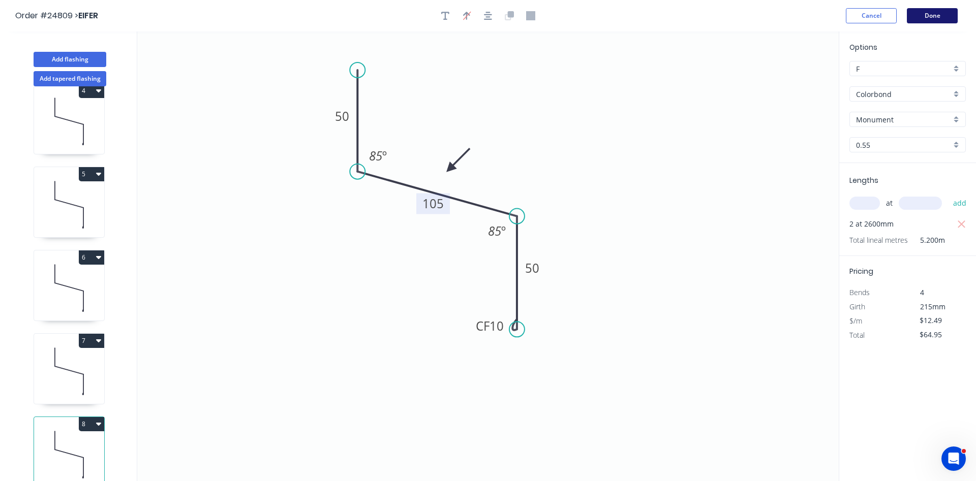
click at [933, 13] on button "Done" at bounding box center [932, 15] width 51 height 15
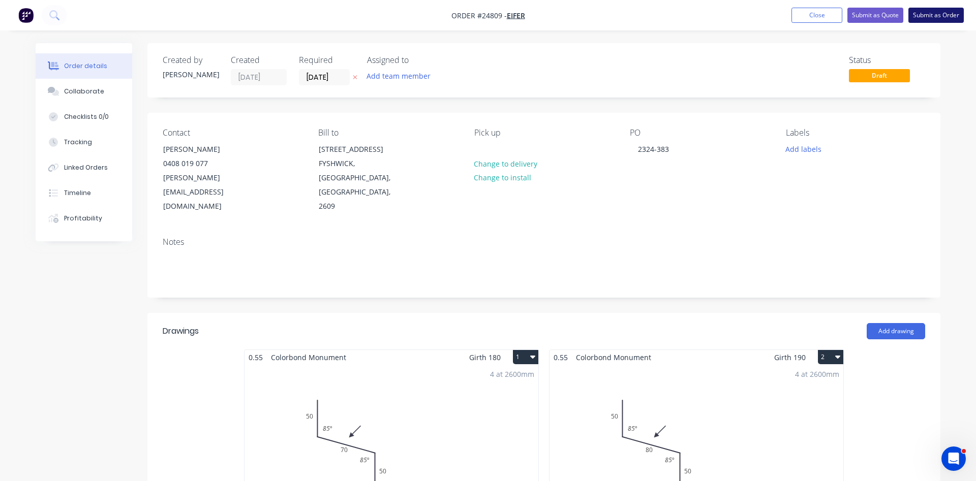
click at [932, 15] on button "Submit as Order" at bounding box center [936, 15] width 55 height 15
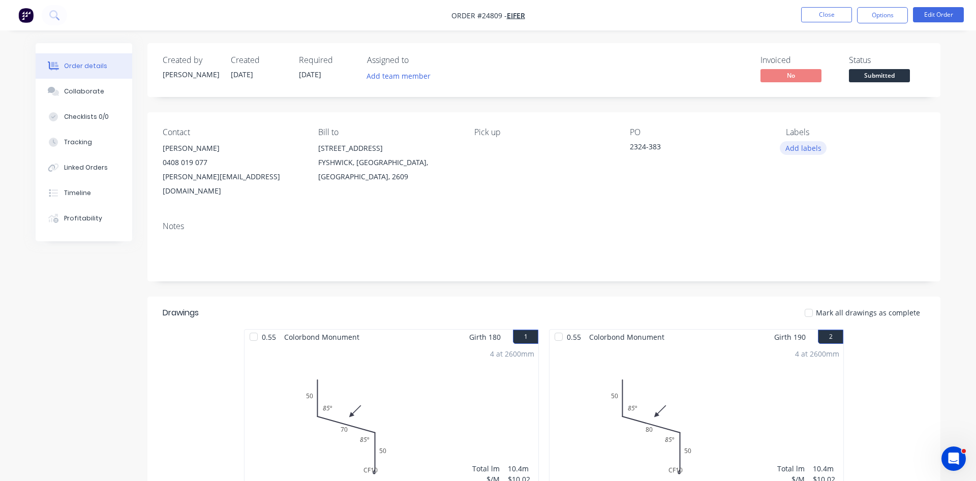
click at [807, 148] on button "Add labels" at bounding box center [803, 148] width 47 height 14
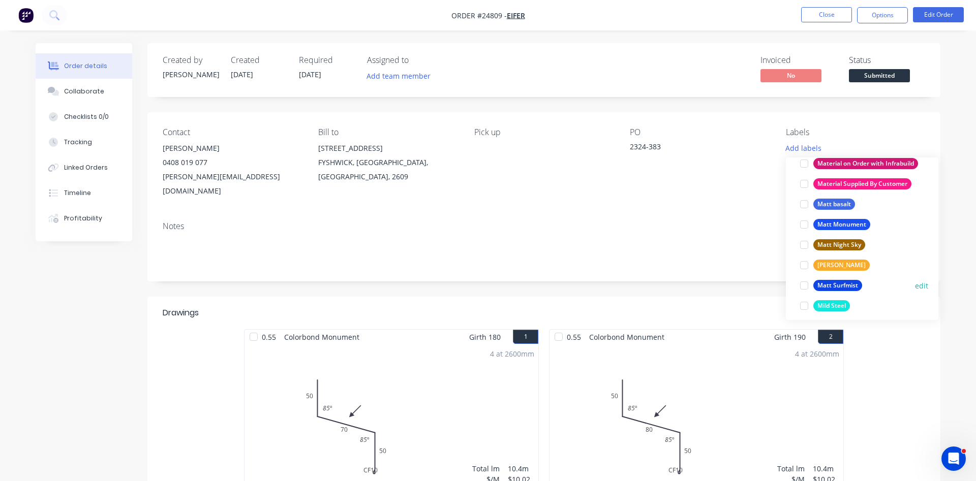
scroll to position [1333, 0]
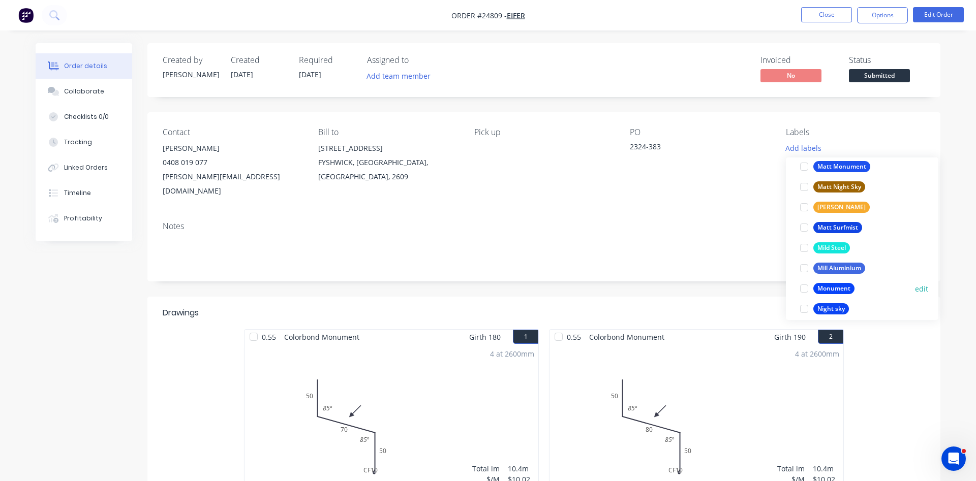
click at [803, 289] on div at bounding box center [804, 289] width 20 height 20
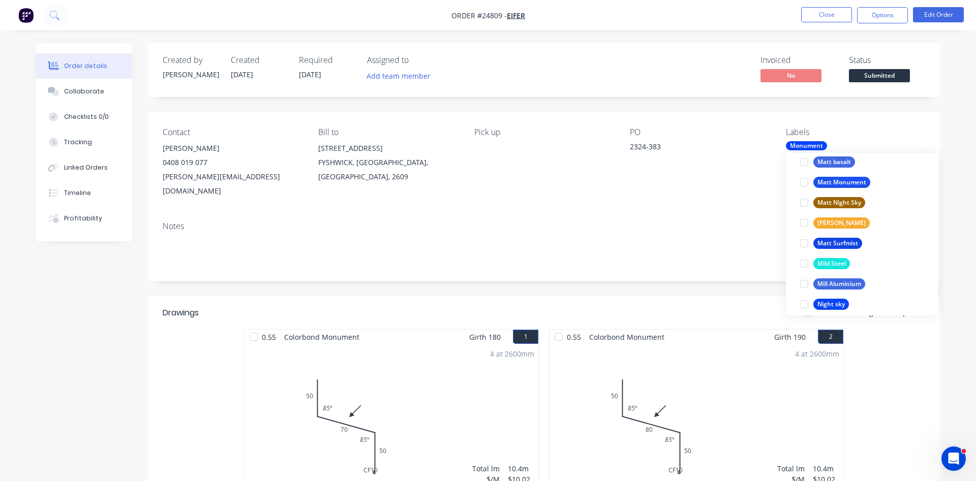
scroll to position [0, 0]
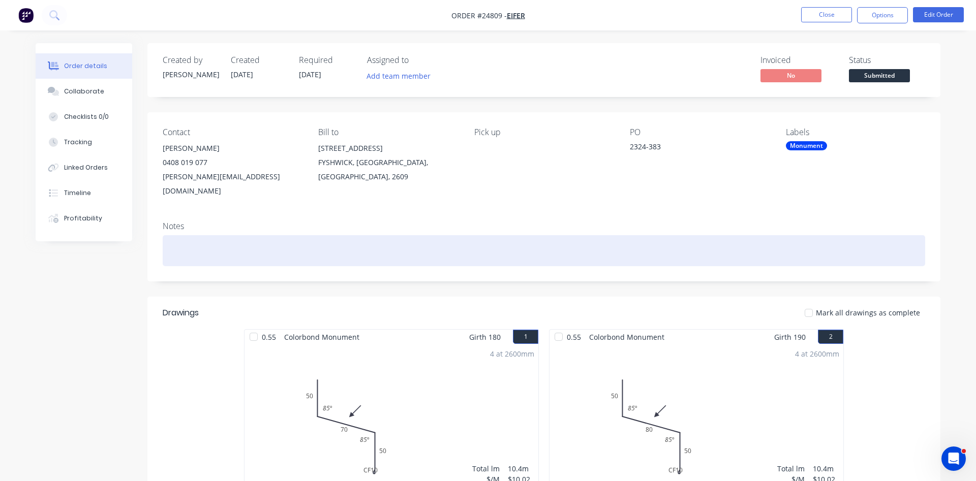
click at [707, 239] on div at bounding box center [544, 250] width 763 height 31
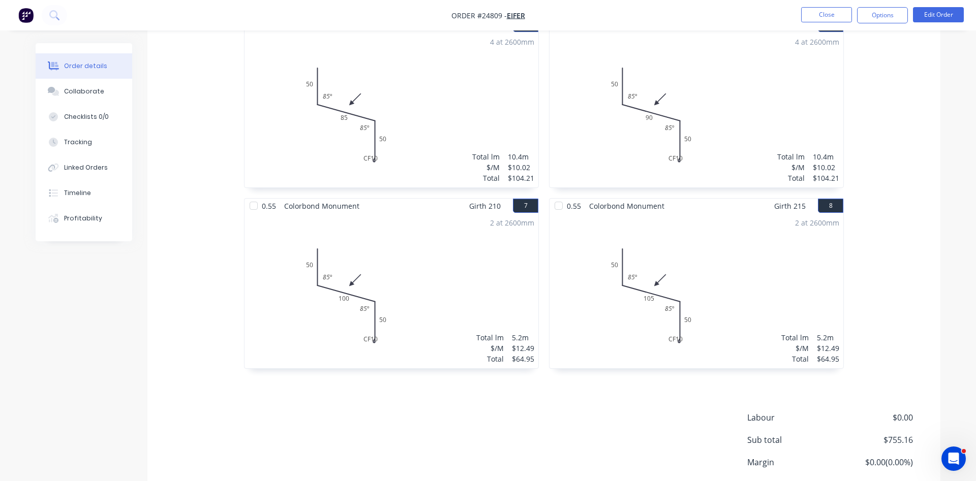
scroll to position [739, 0]
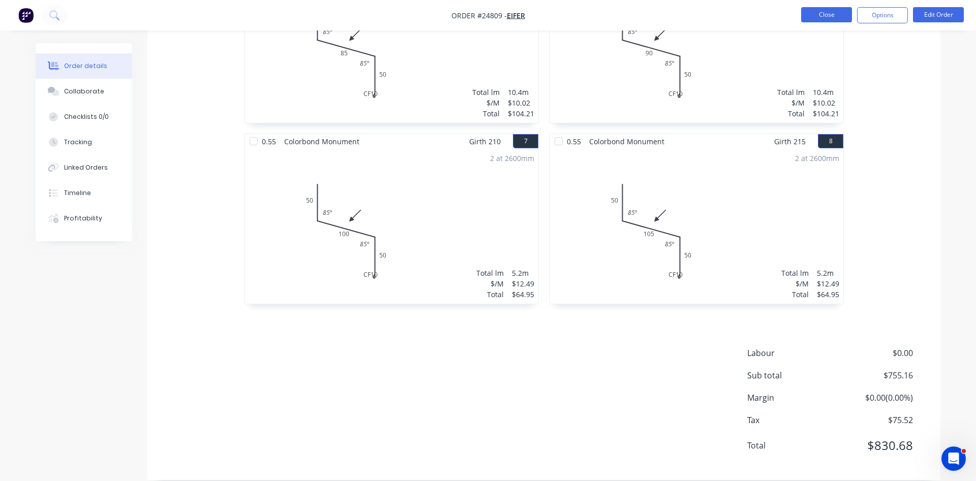
click at [831, 13] on button "Close" at bounding box center [826, 14] width 51 height 15
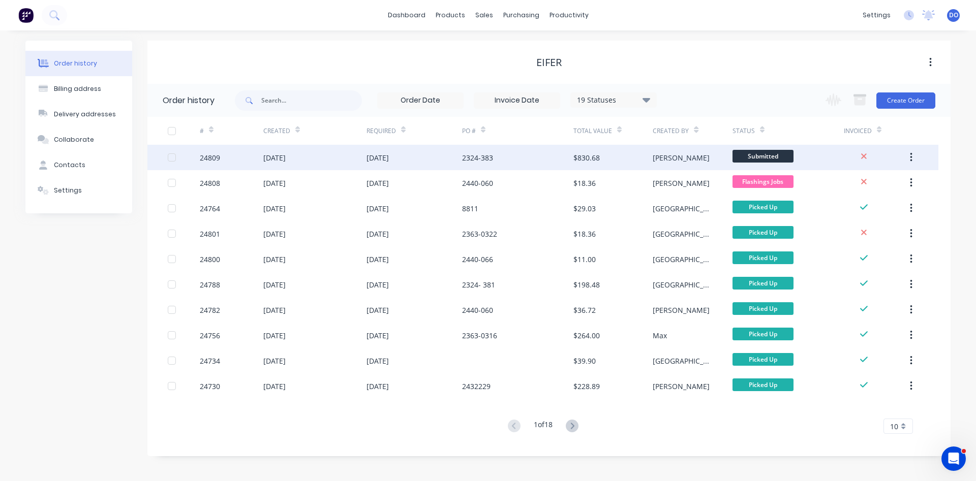
click at [693, 161] on div "Duane" at bounding box center [692, 157] width 79 height 25
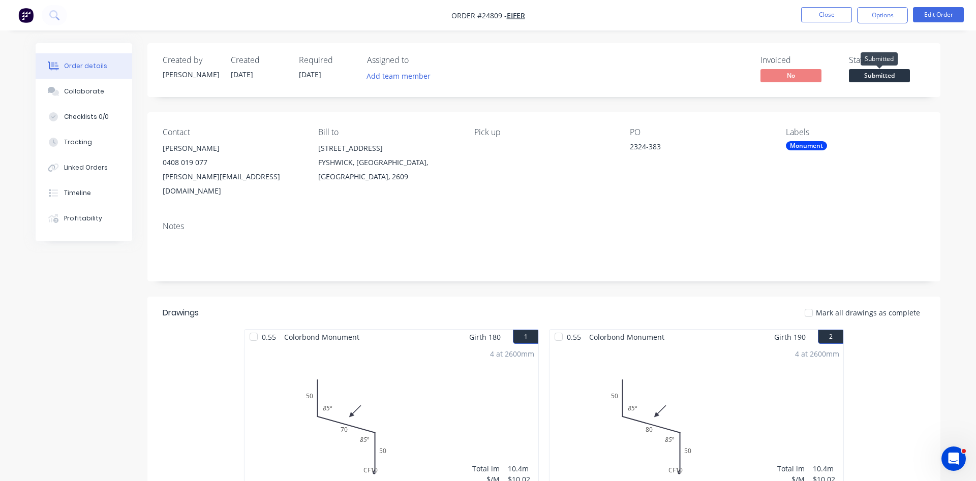
click at [878, 74] on span "Submitted" at bounding box center [879, 75] width 61 height 13
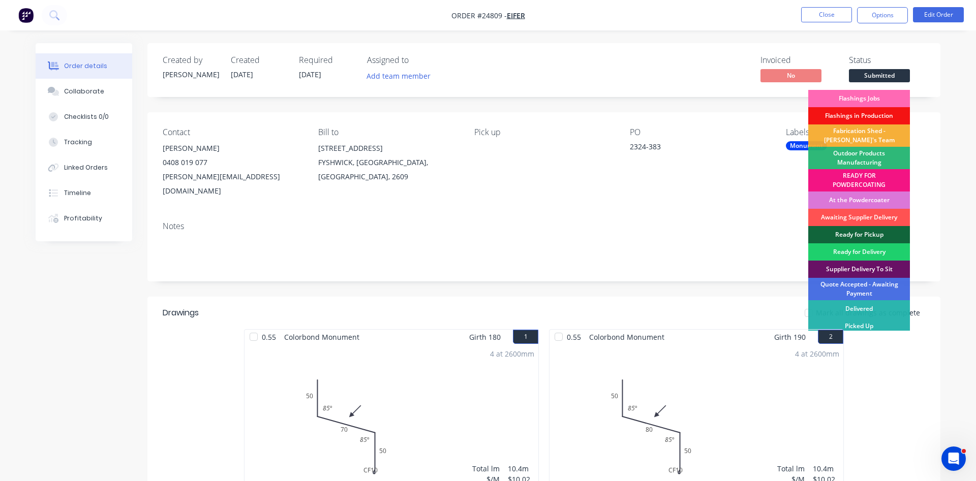
click at [866, 99] on div "Flashings Jobs" at bounding box center [859, 98] width 102 height 17
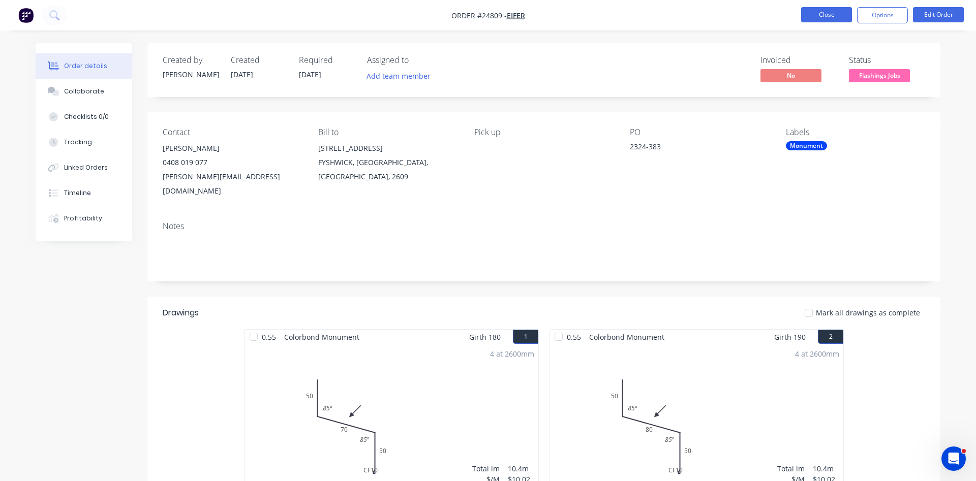
click at [816, 16] on button "Close" at bounding box center [826, 14] width 51 height 15
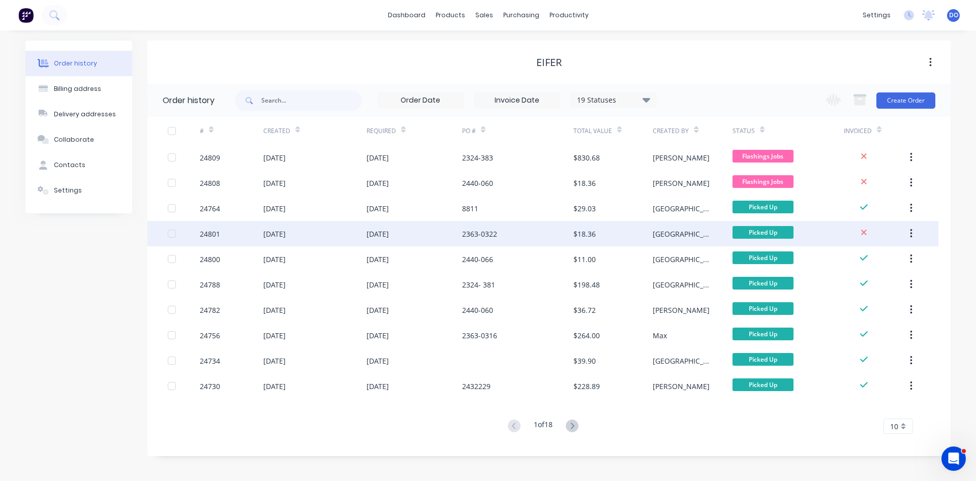
click at [842, 233] on div "Picked Up" at bounding box center [788, 233] width 111 height 25
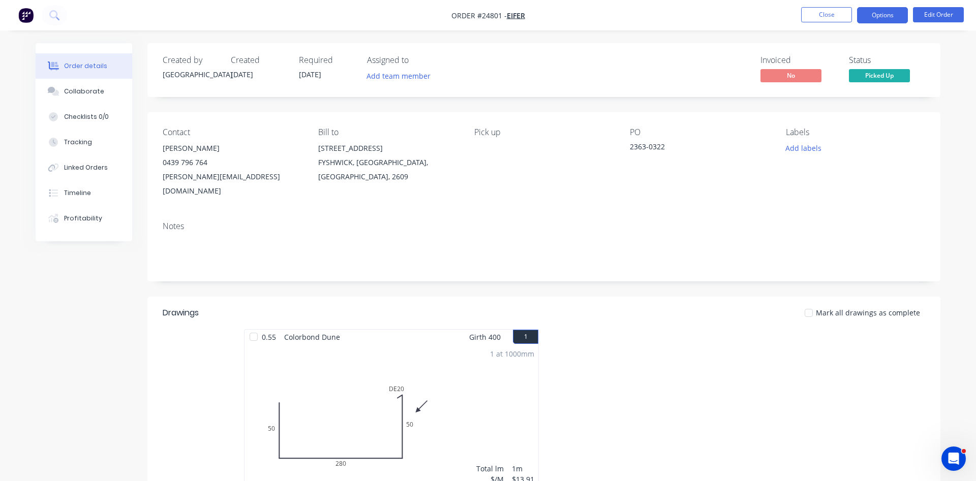
click at [893, 13] on button "Options" at bounding box center [882, 15] width 51 height 16
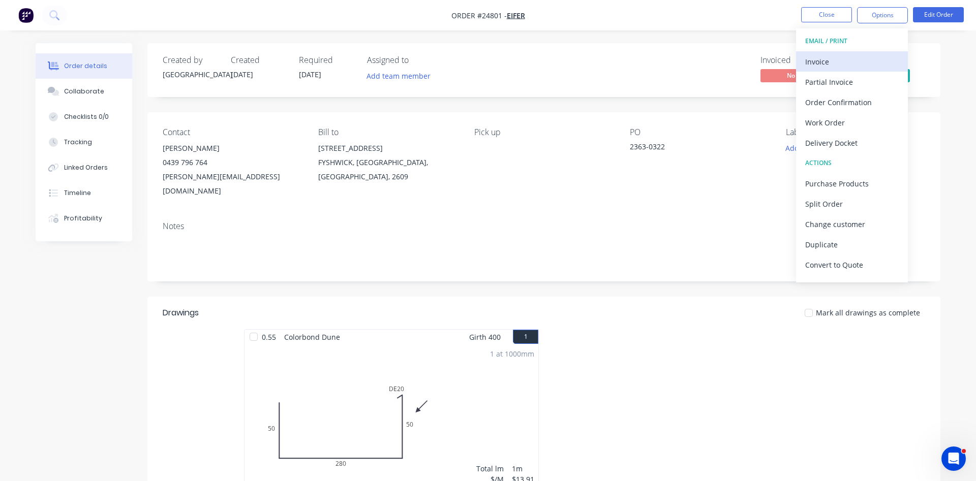
click at [837, 58] on div "Invoice" at bounding box center [852, 61] width 94 height 15
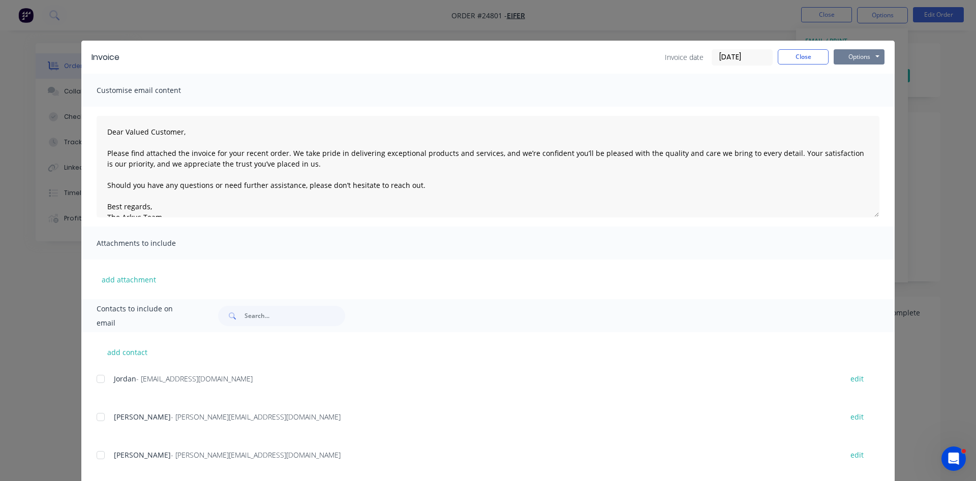
click at [854, 55] on button "Options" at bounding box center [859, 56] width 51 height 15
click at [850, 90] on button "Print" at bounding box center [866, 91] width 65 height 17
click at [804, 55] on button "Close" at bounding box center [803, 56] width 51 height 15
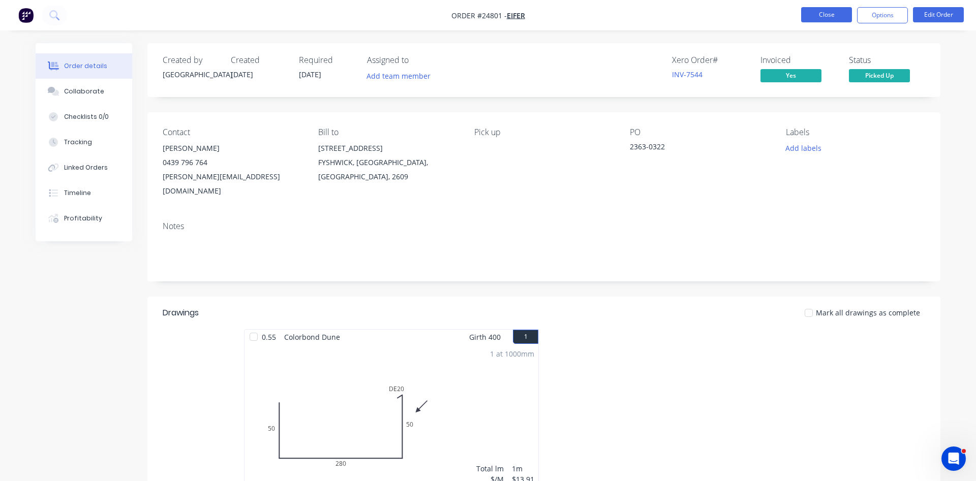
click at [819, 16] on button "Close" at bounding box center [826, 14] width 51 height 15
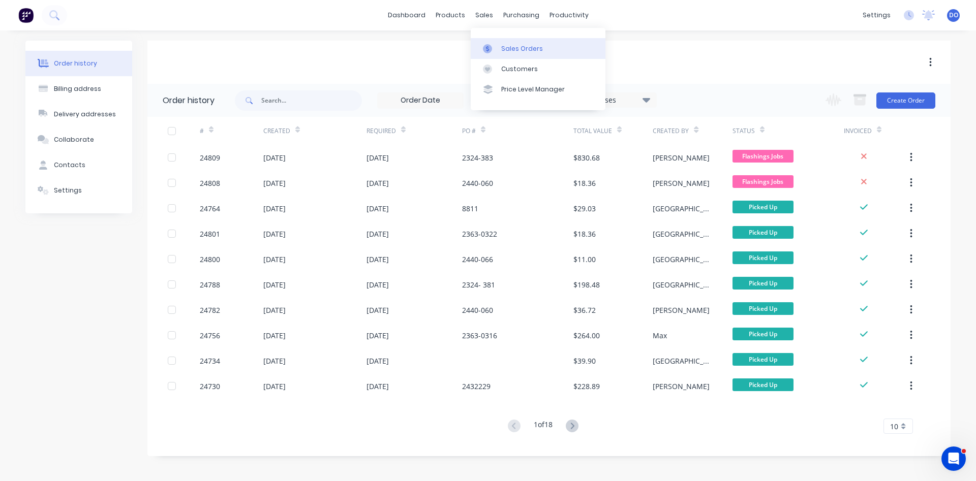
click at [514, 52] on div "Sales Orders" at bounding box center [522, 48] width 42 height 9
